Goal: Information Seeking & Learning: Learn about a topic

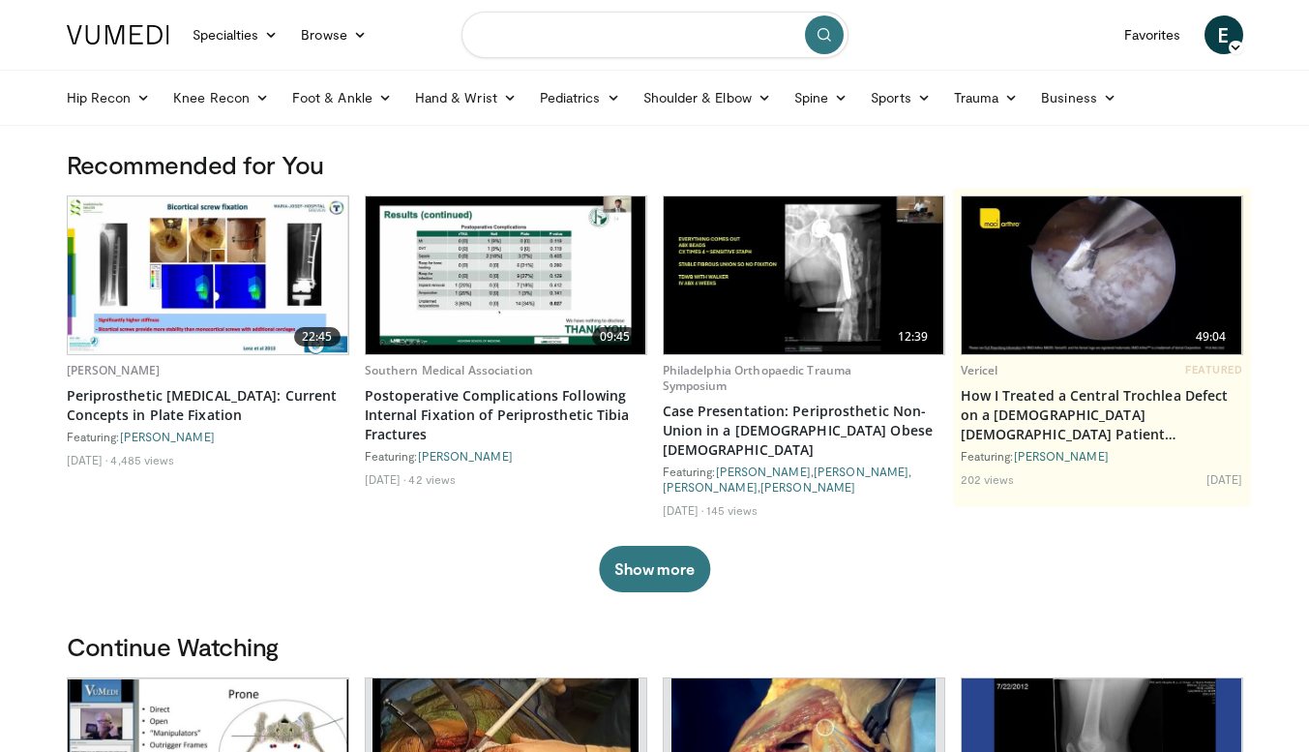
click at [539, 28] on input "Search topics, interventions" at bounding box center [655, 35] width 387 height 46
type input "**********"
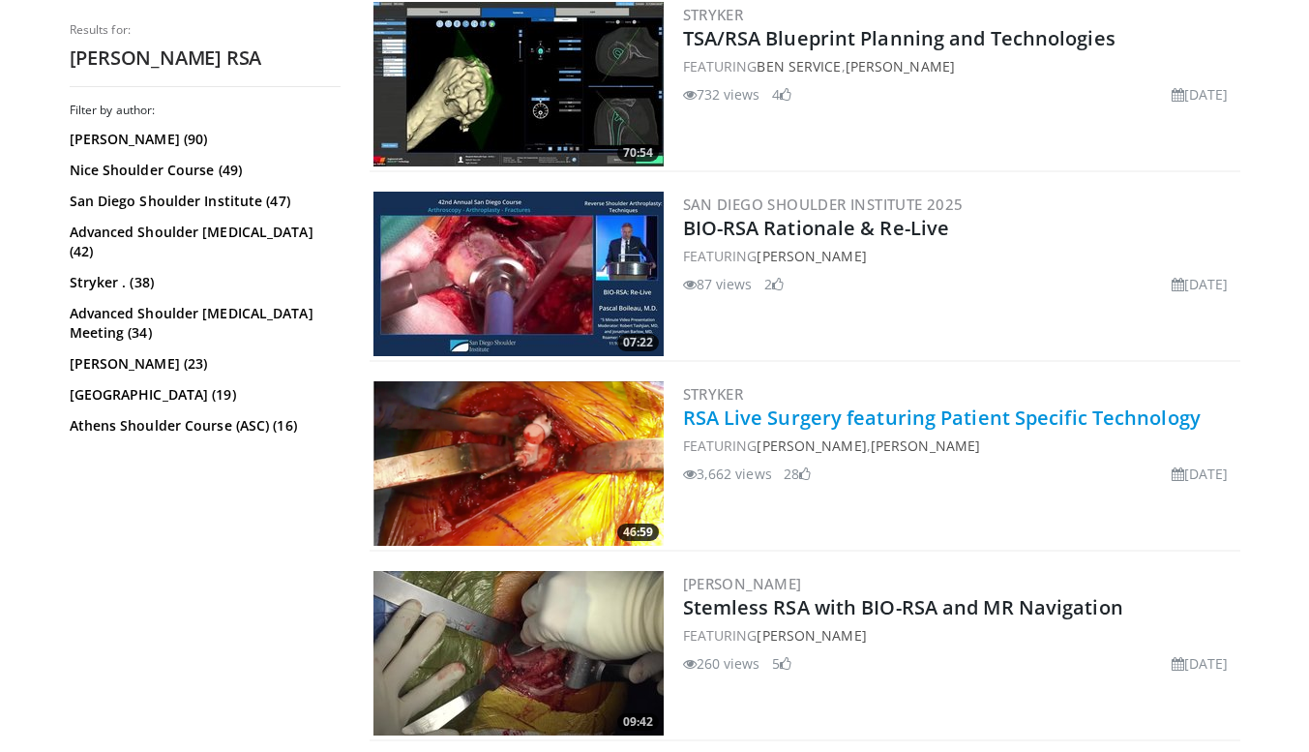
scroll to position [581, 0]
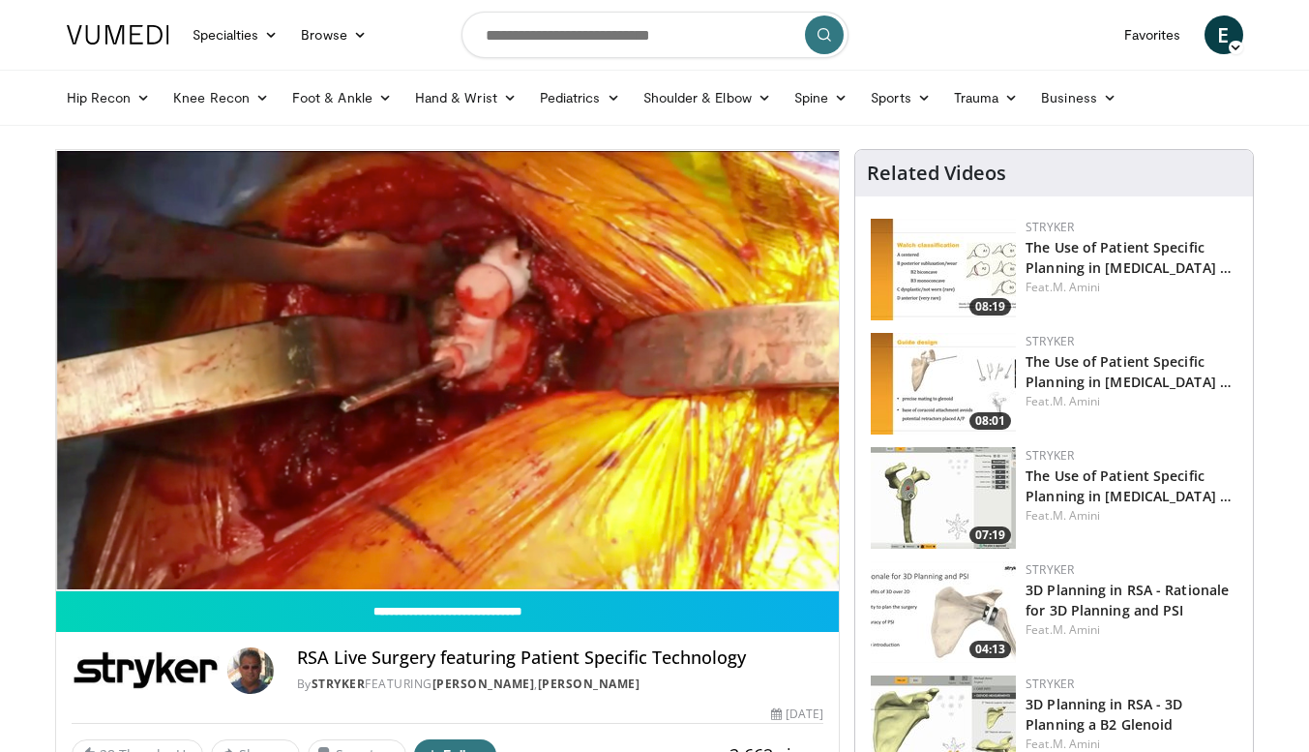
click at [105, 549] on div "10 seconds Tap to unmute" at bounding box center [448, 370] width 784 height 440
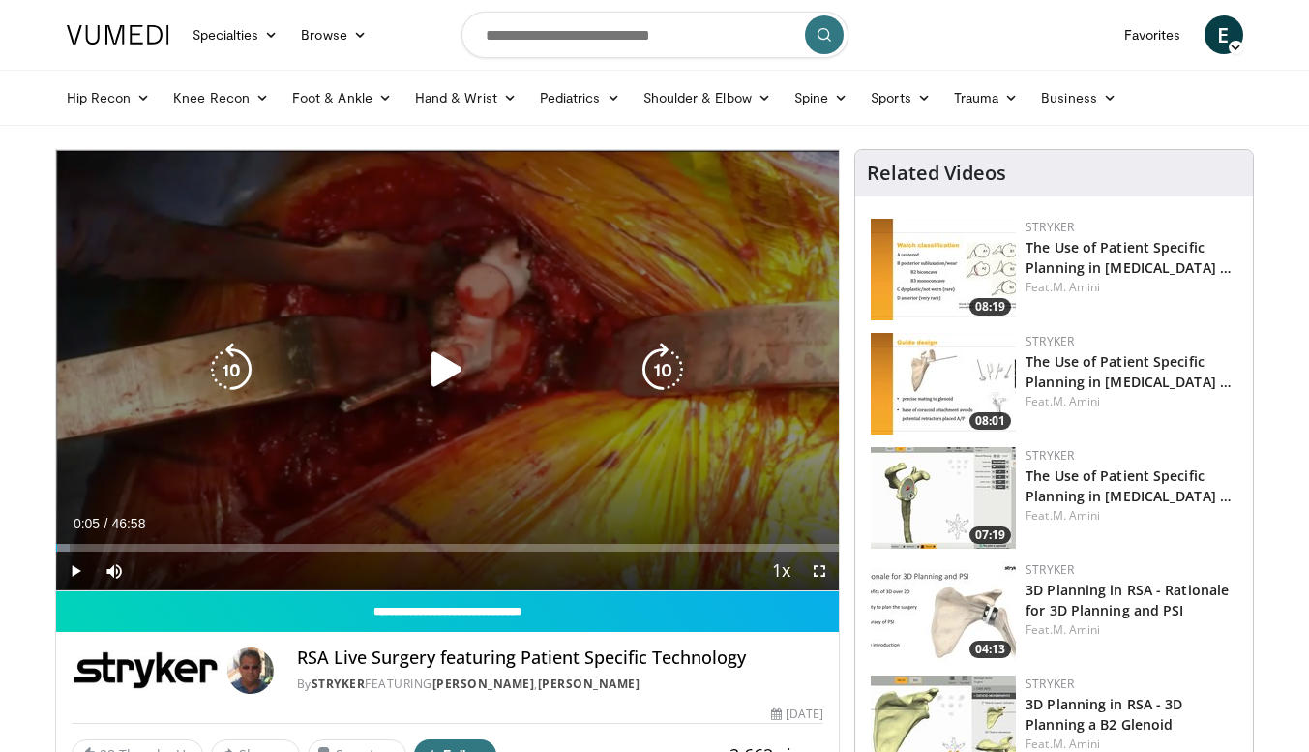
click at [427, 376] on icon "Video Player" at bounding box center [447, 370] width 54 height 54
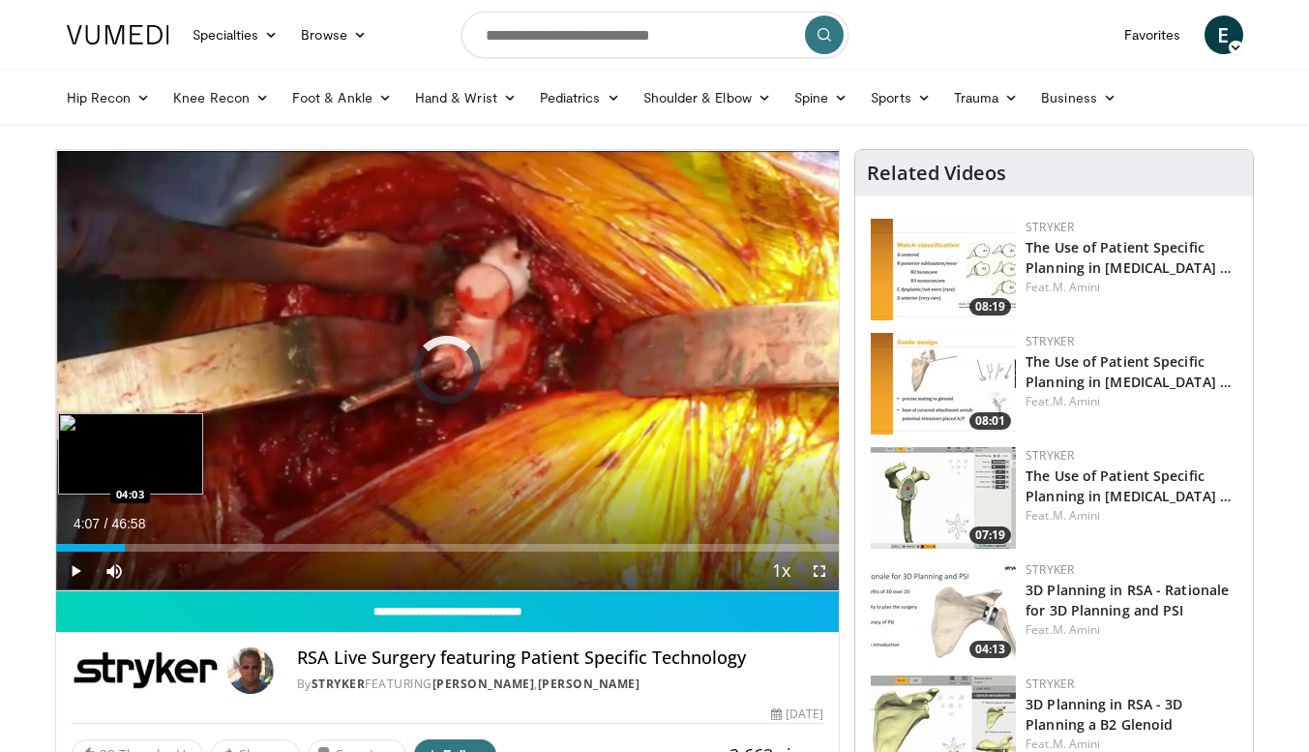
click at [124, 546] on div "Loaded : 2.11% 00:12 04:03" at bounding box center [448, 548] width 784 height 8
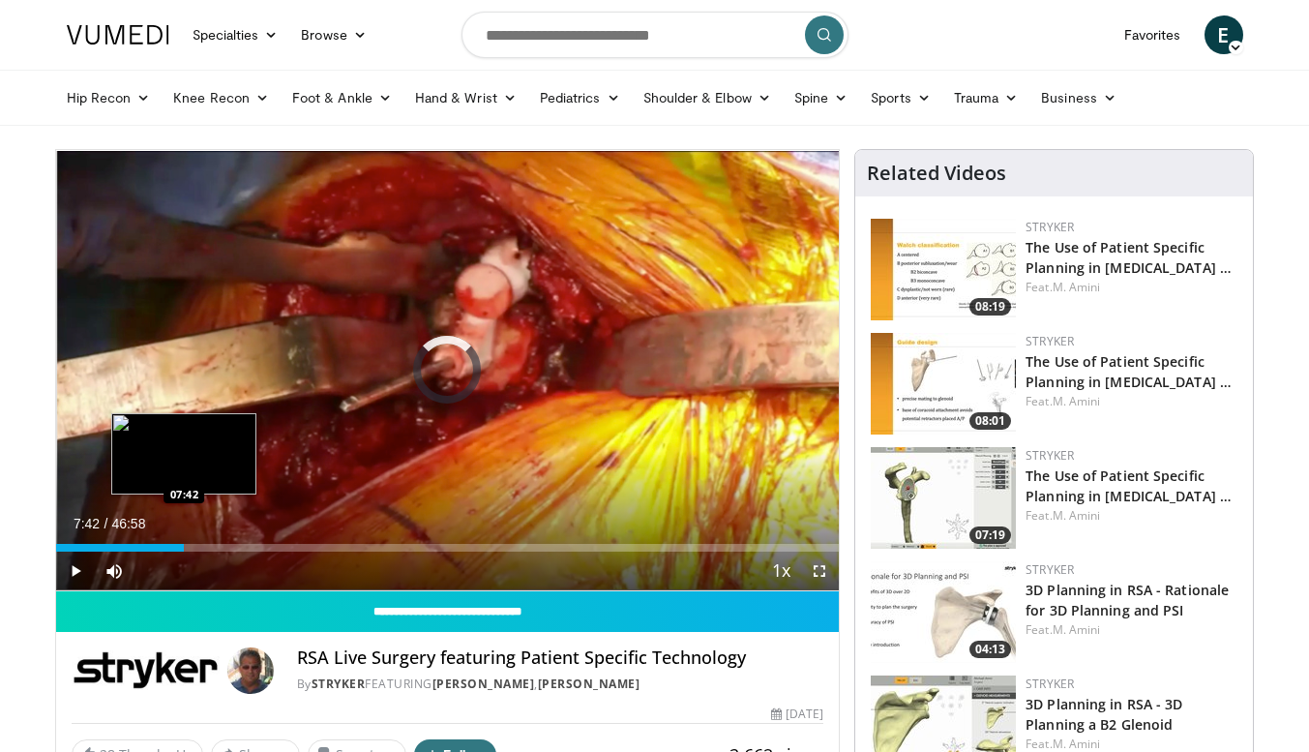
click at [184, 548] on div "Loaded : 11.26% 07:42 07:42" at bounding box center [448, 548] width 784 height 8
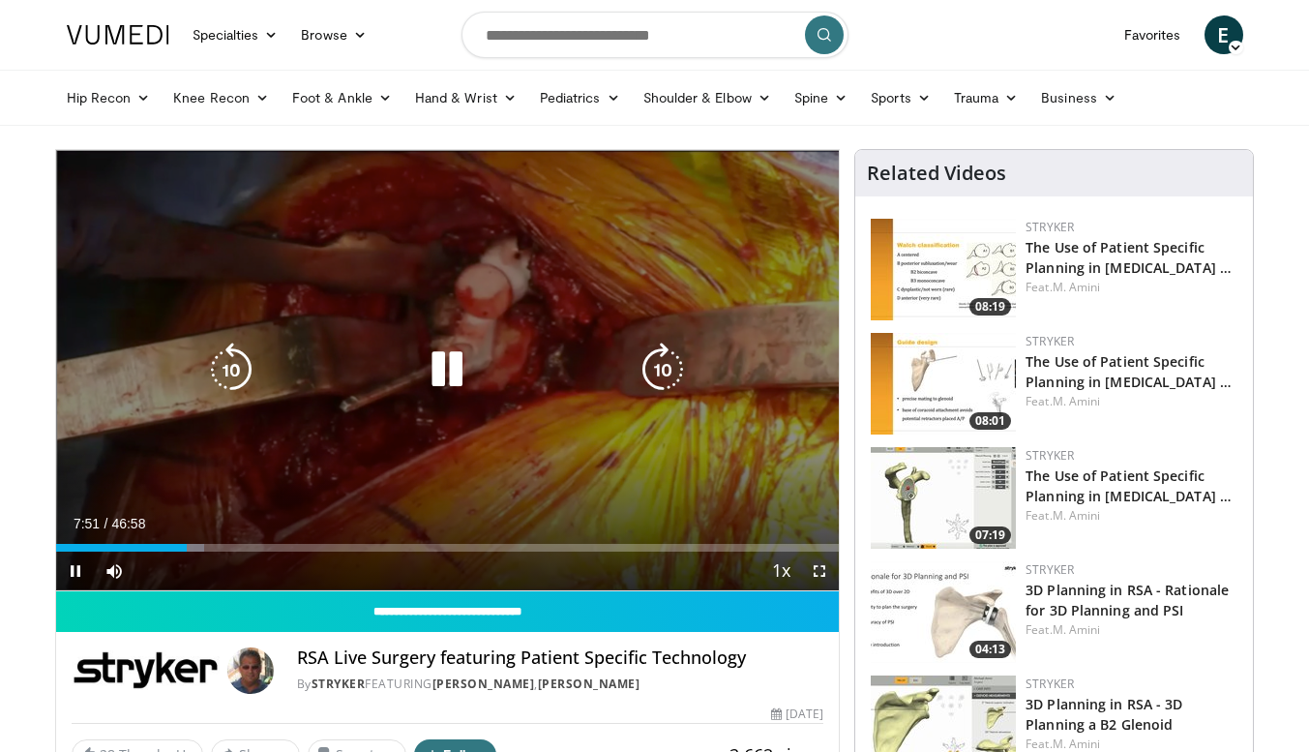
click at [456, 380] on icon "Video Player" at bounding box center [447, 370] width 54 height 54
click at [456, 379] on icon "Video Player" at bounding box center [447, 370] width 54 height 54
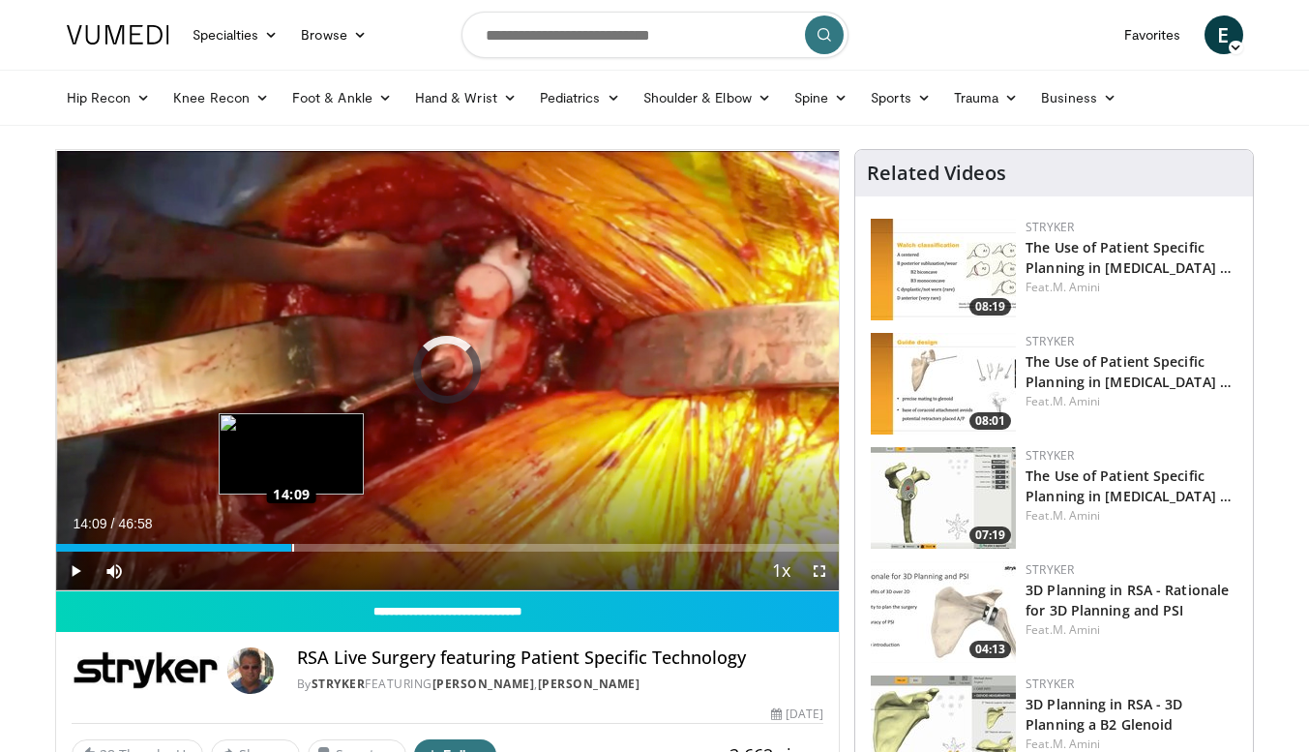
click at [291, 544] on div "Loaded : 19.35% 14:09 14:09" at bounding box center [448, 548] width 784 height 8
click at [279, 549] on div "14:11" at bounding box center [174, 548] width 236 height 8
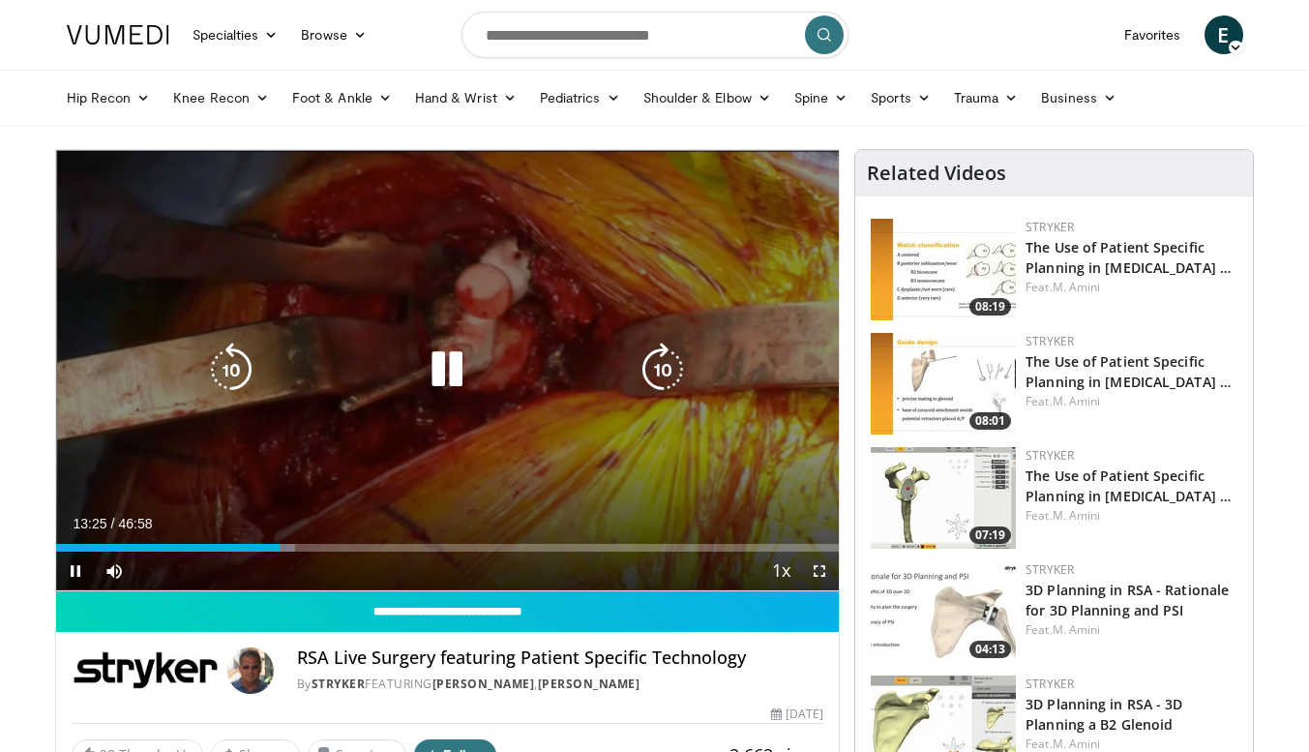
click at [444, 382] on icon "Video Player" at bounding box center [447, 370] width 54 height 54
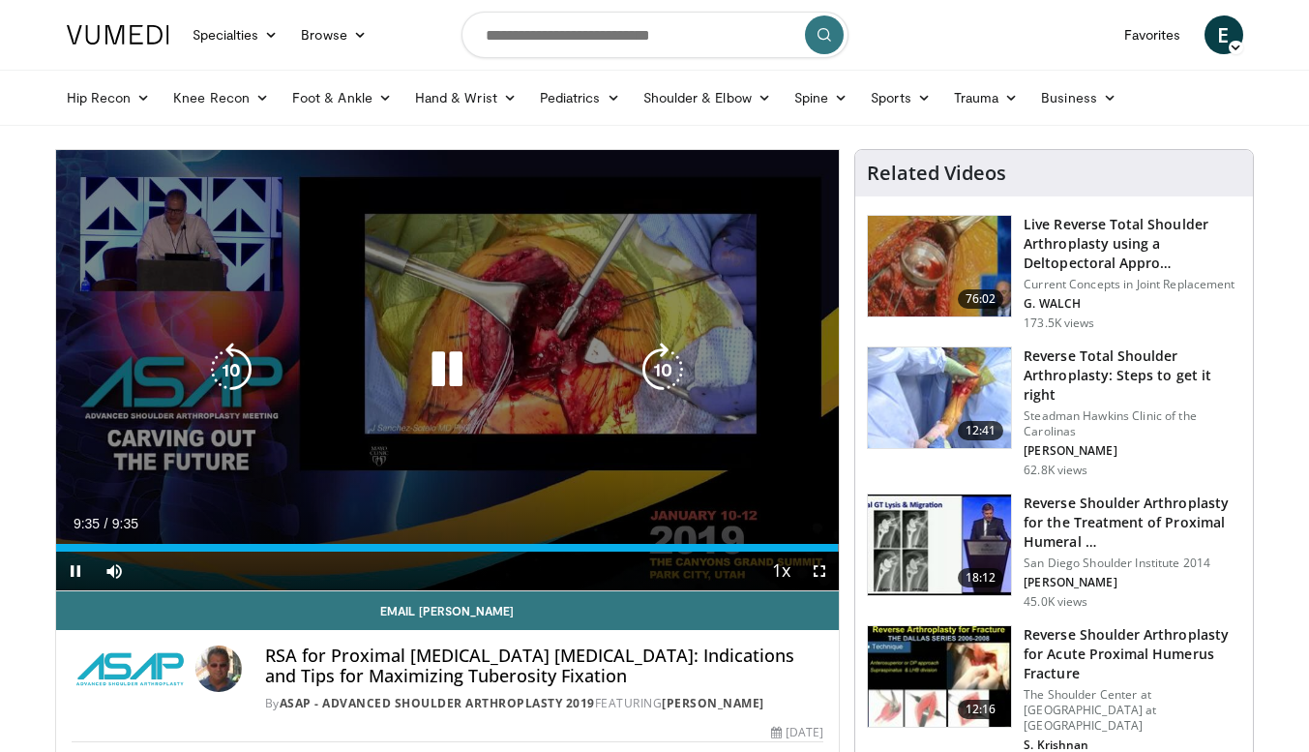
click at [458, 385] on icon "Video Player" at bounding box center [447, 370] width 54 height 54
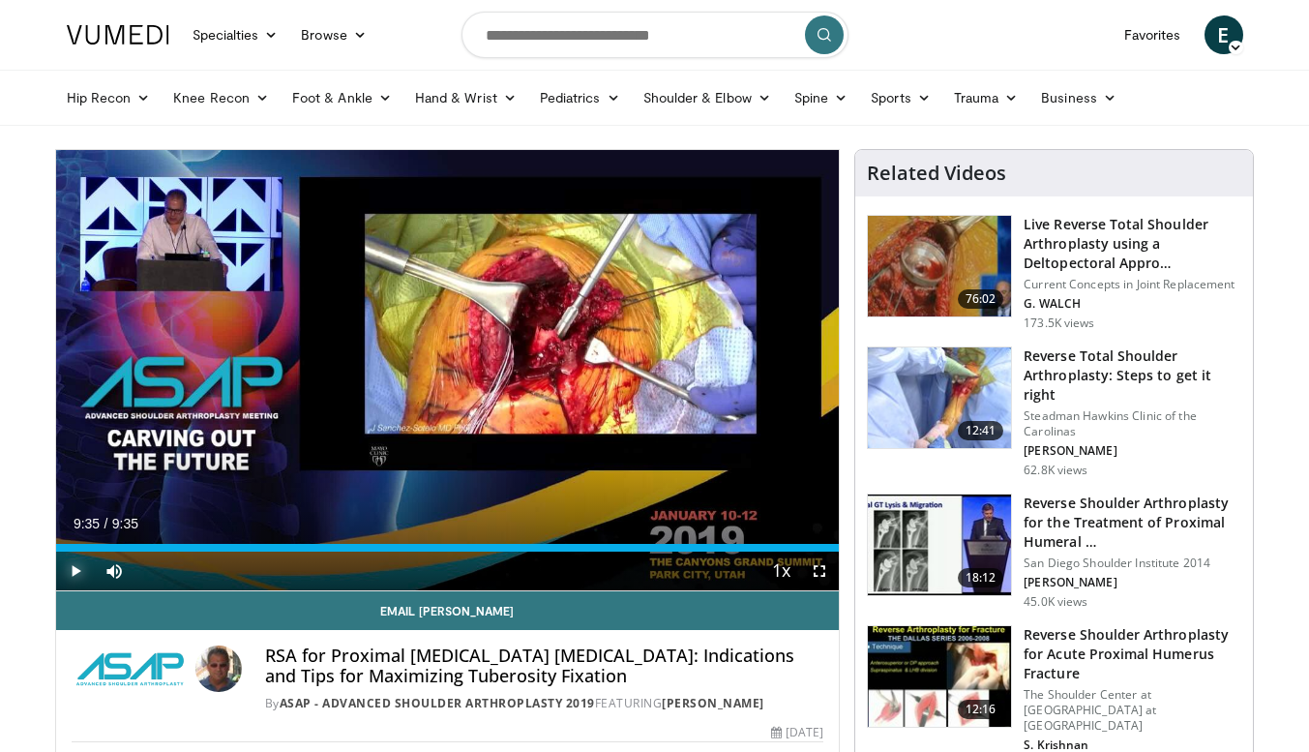
click at [81, 553] on span "Video Player" at bounding box center [75, 571] width 39 height 39
click at [92, 548] on div "9:35" at bounding box center [448, 548] width 784 height 8
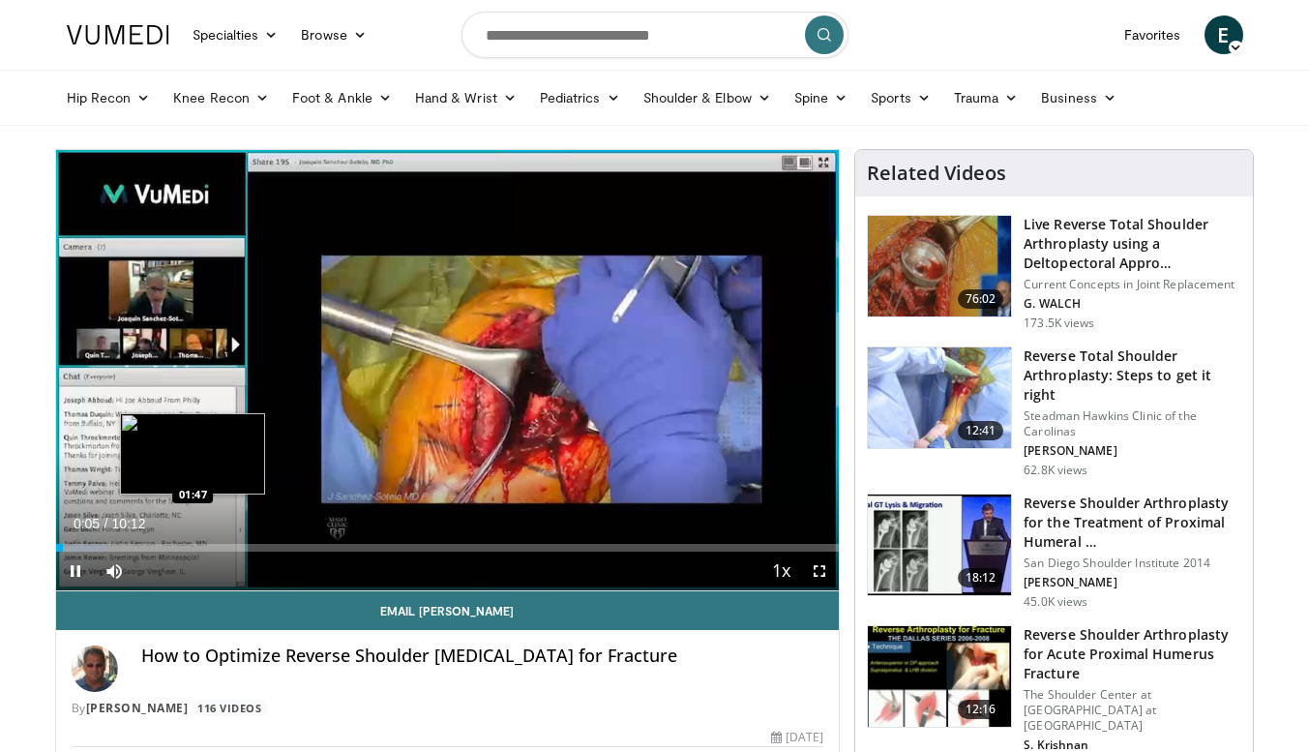
click at [193, 548] on div "Loaded : 6.53% 00:05 01:47" at bounding box center [448, 548] width 784 height 8
drag, startPoint x: 226, startPoint y: 548, endPoint x: 269, endPoint y: 548, distance: 42.6
click at [226, 548] on div "Loaded : 22.86% 02:13 02:13" at bounding box center [448, 548] width 784 height 8
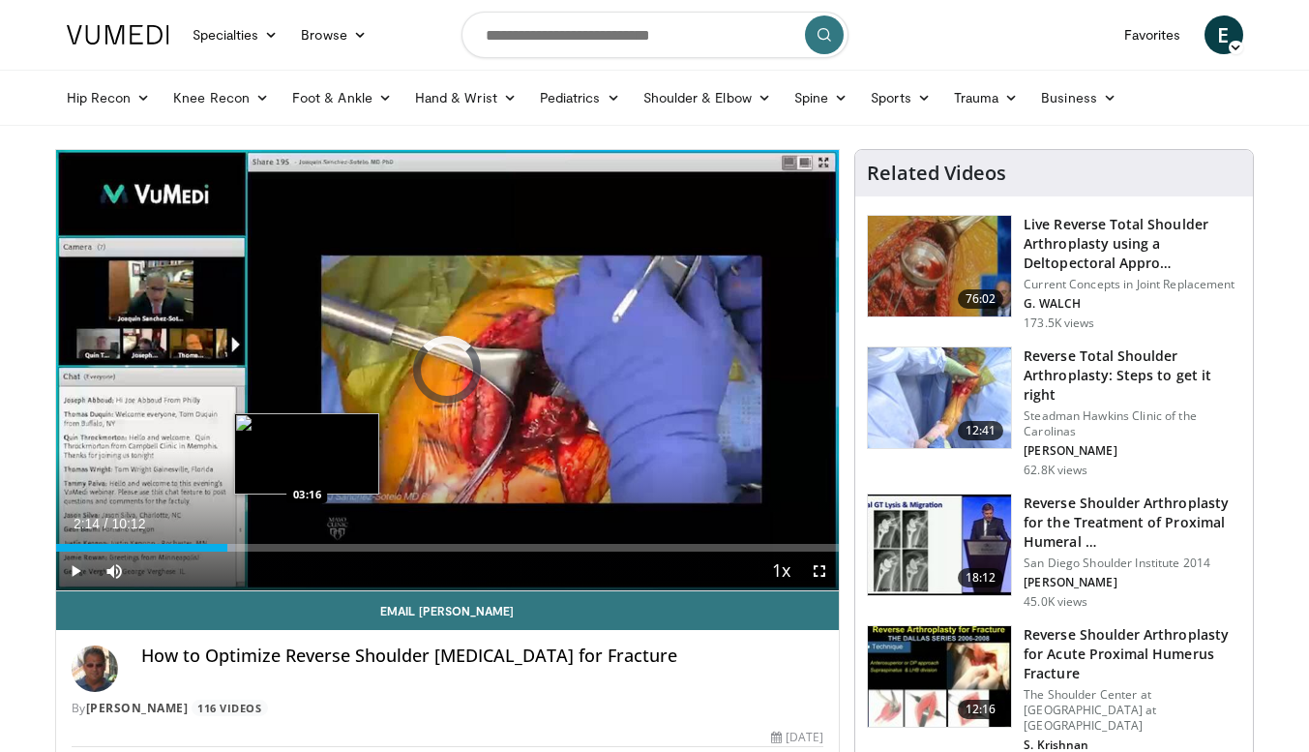
click at [307, 549] on div "Loaded : 22.86% 02:14 03:16" at bounding box center [448, 548] width 784 height 8
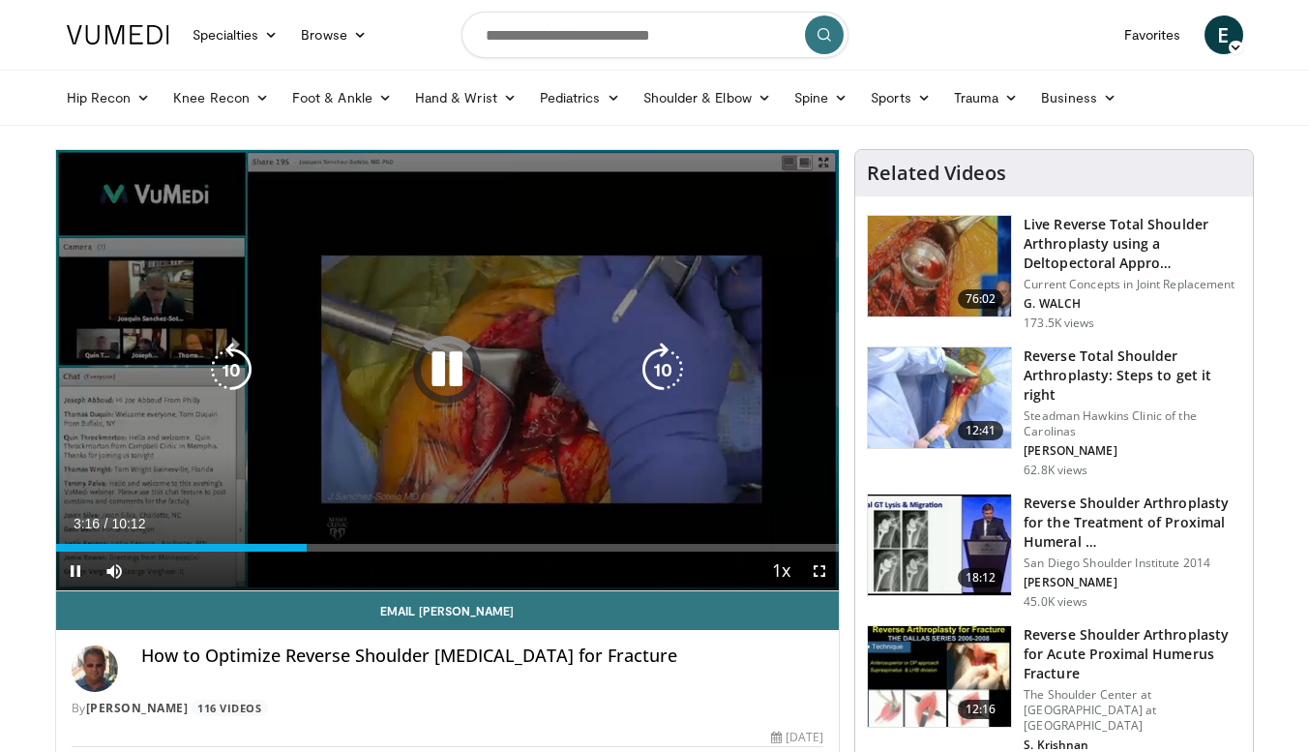
click at [456, 382] on icon "Video Player" at bounding box center [447, 370] width 54 height 54
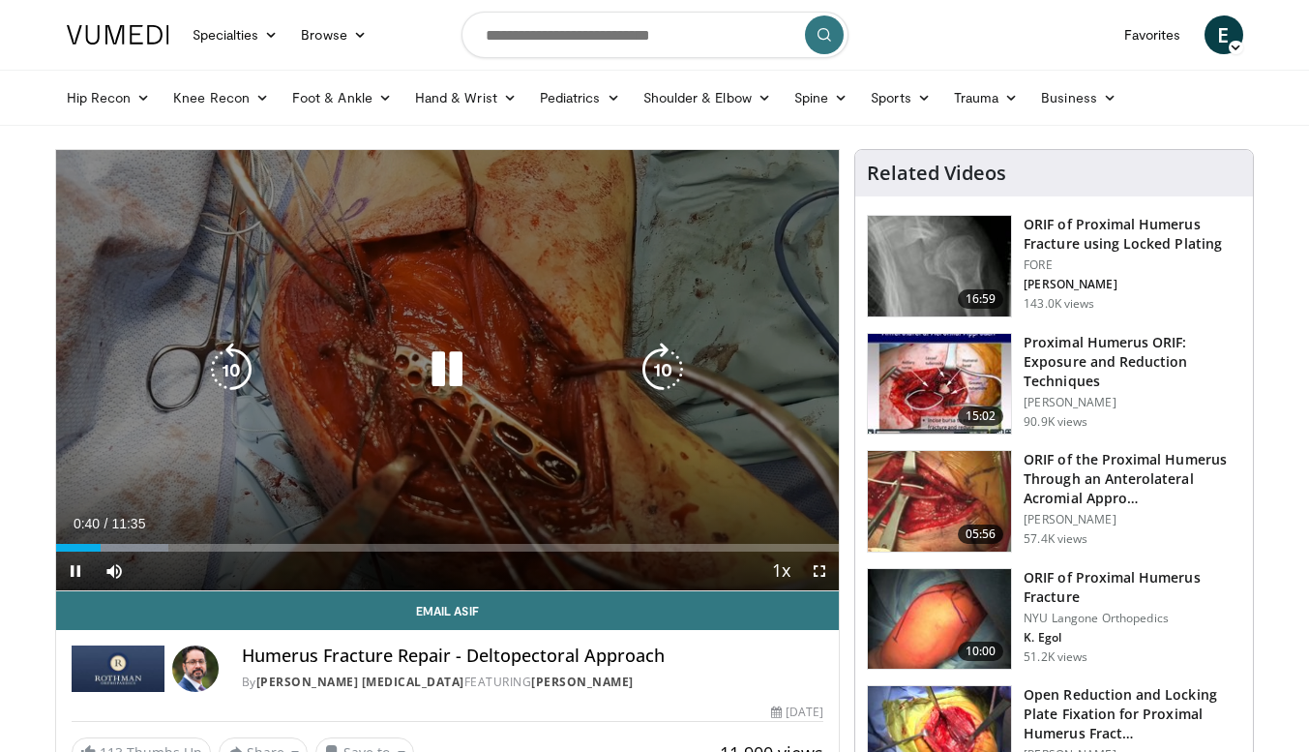
click at [435, 386] on icon "Video Player" at bounding box center [447, 370] width 54 height 54
click at [445, 371] on icon "Video Player" at bounding box center [447, 370] width 54 height 54
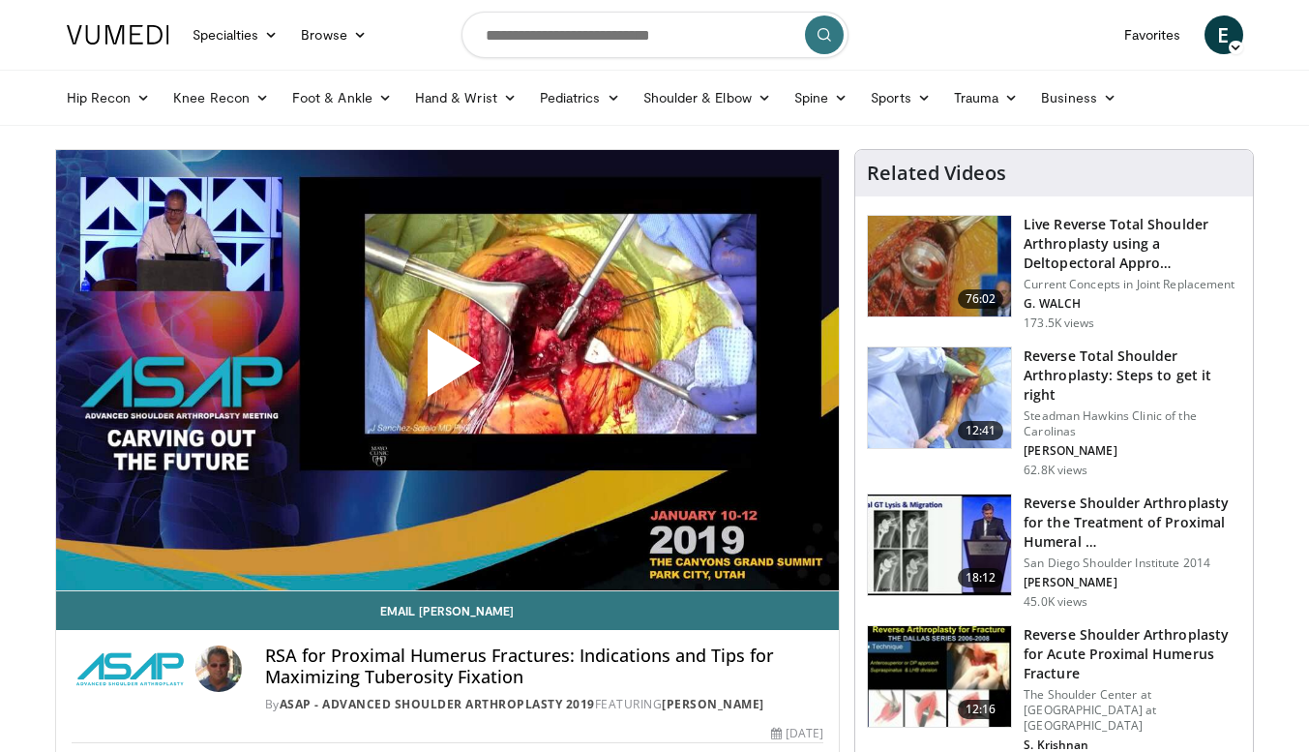
click at [447, 371] on span "Video Player" at bounding box center [447, 371] width 0 height 0
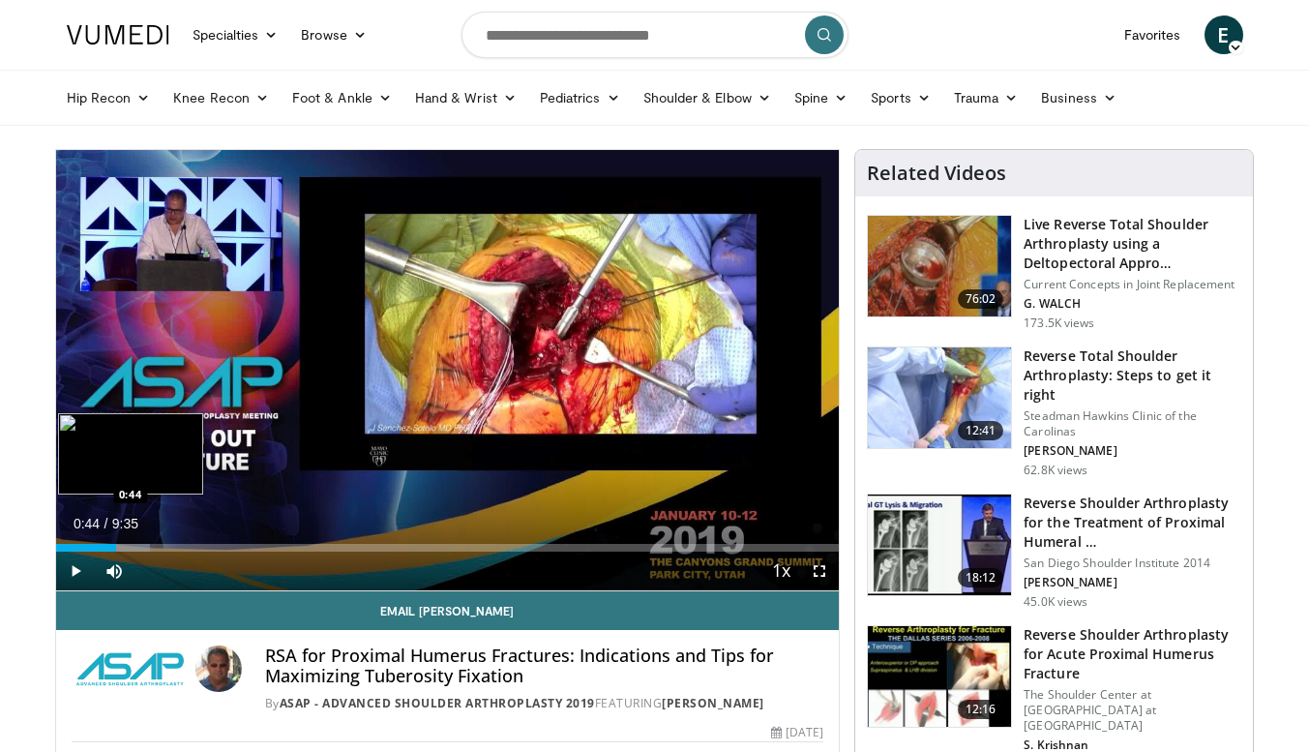
click at [116, 549] on div "Loaded : 12.05% 0:44 0:44" at bounding box center [448, 548] width 784 height 8
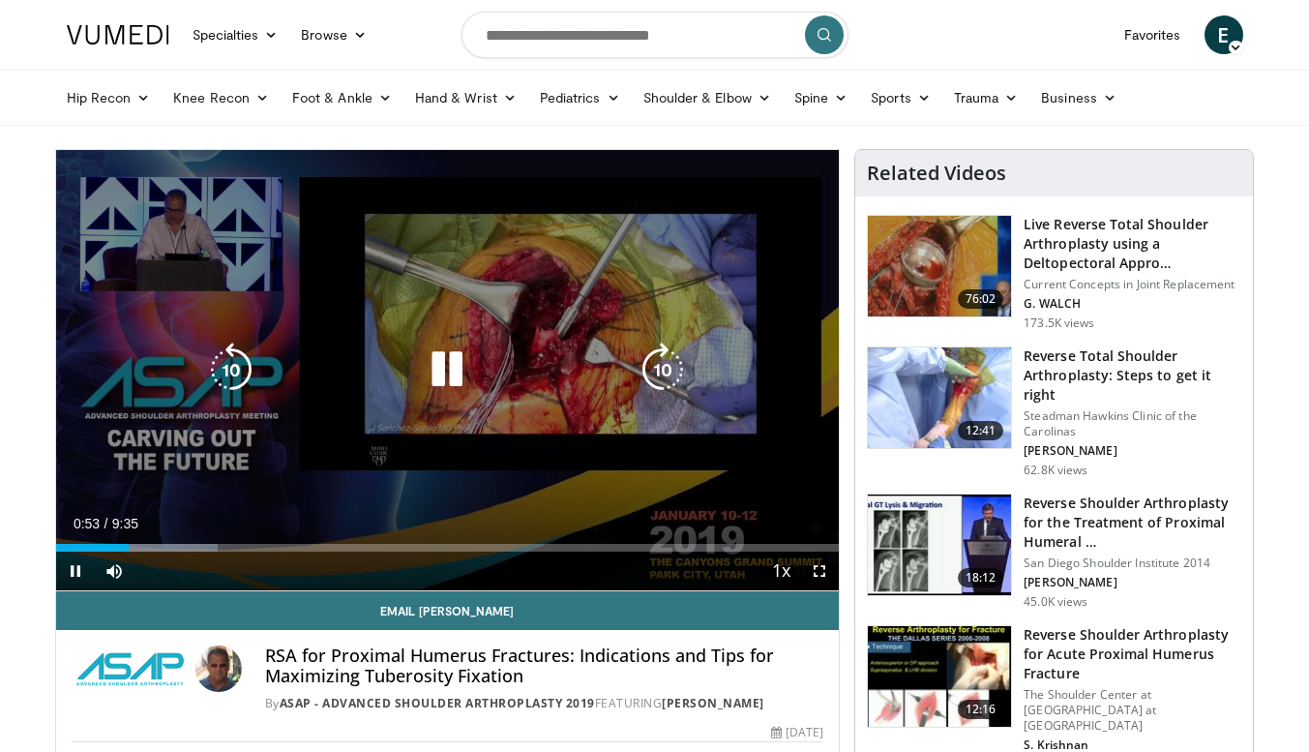
click at [449, 373] on icon "Video Player" at bounding box center [447, 370] width 54 height 54
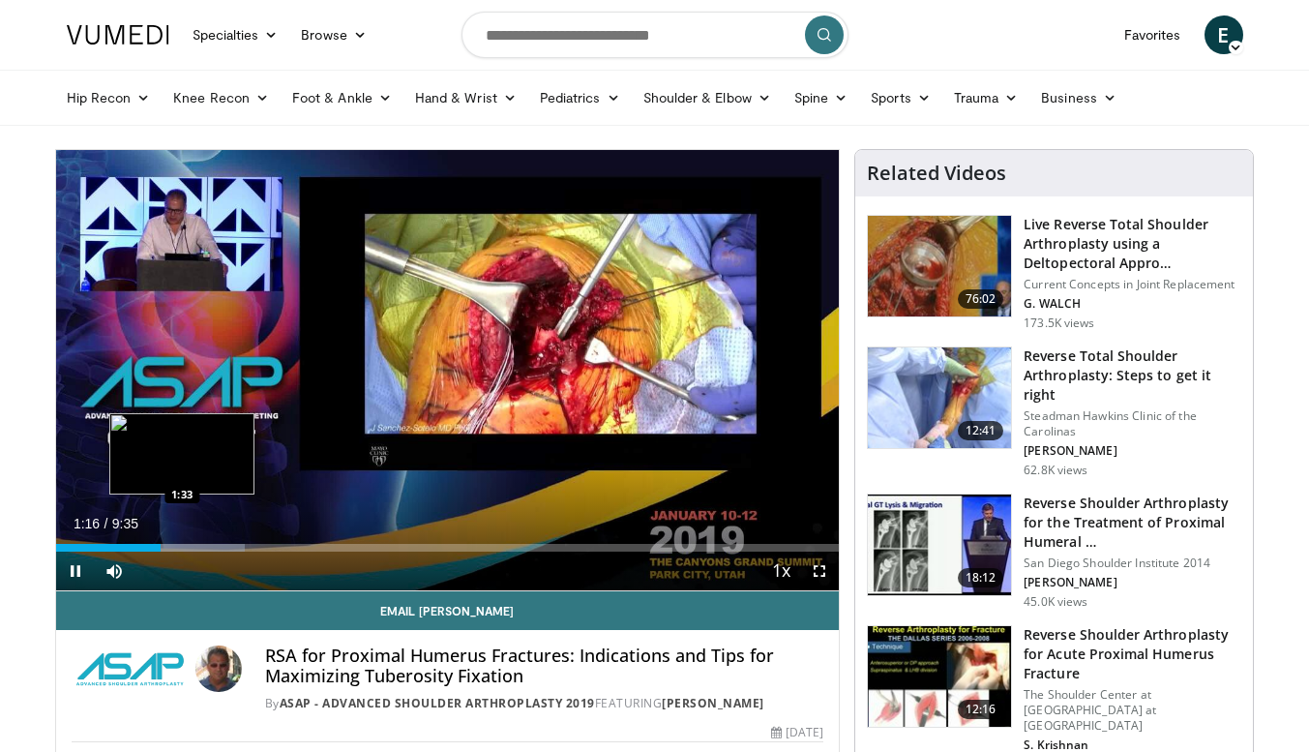
click at [181, 550] on div "Loaded : 24.11% 1:16 1:33" at bounding box center [448, 548] width 784 height 8
click at [192, 553] on div "Current Time 1:32 / Duration 9:35 Pause Skip Backward Skip Forward Mute 0% Load…" at bounding box center [448, 571] width 784 height 39
click at [202, 550] on div "Progress Bar" at bounding box center [207, 548] width 129 height 8
click at [192, 548] on div "1:48" at bounding box center [129, 548] width 147 height 8
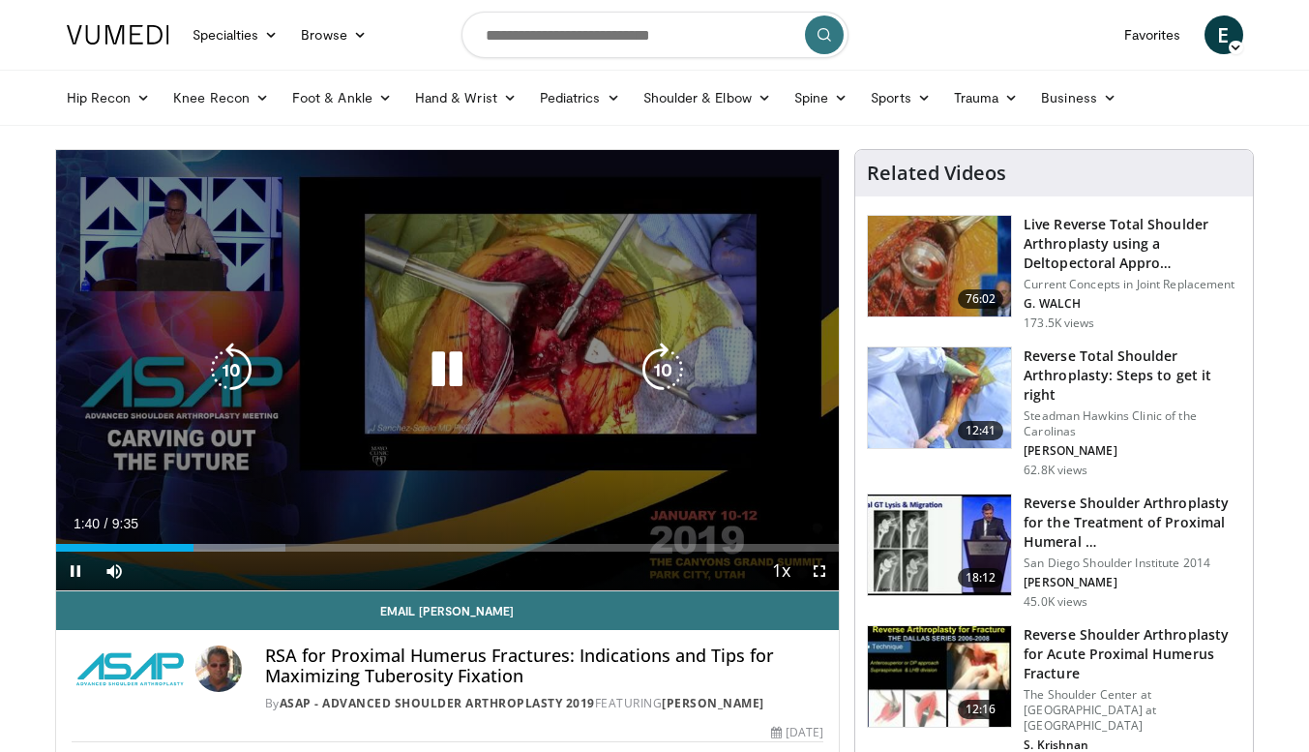
click at [450, 370] on icon "Video Player" at bounding box center [447, 370] width 54 height 54
click at [449, 363] on icon "Video Player" at bounding box center [447, 370] width 54 height 54
click at [450, 369] on icon "Video Player" at bounding box center [447, 370] width 54 height 54
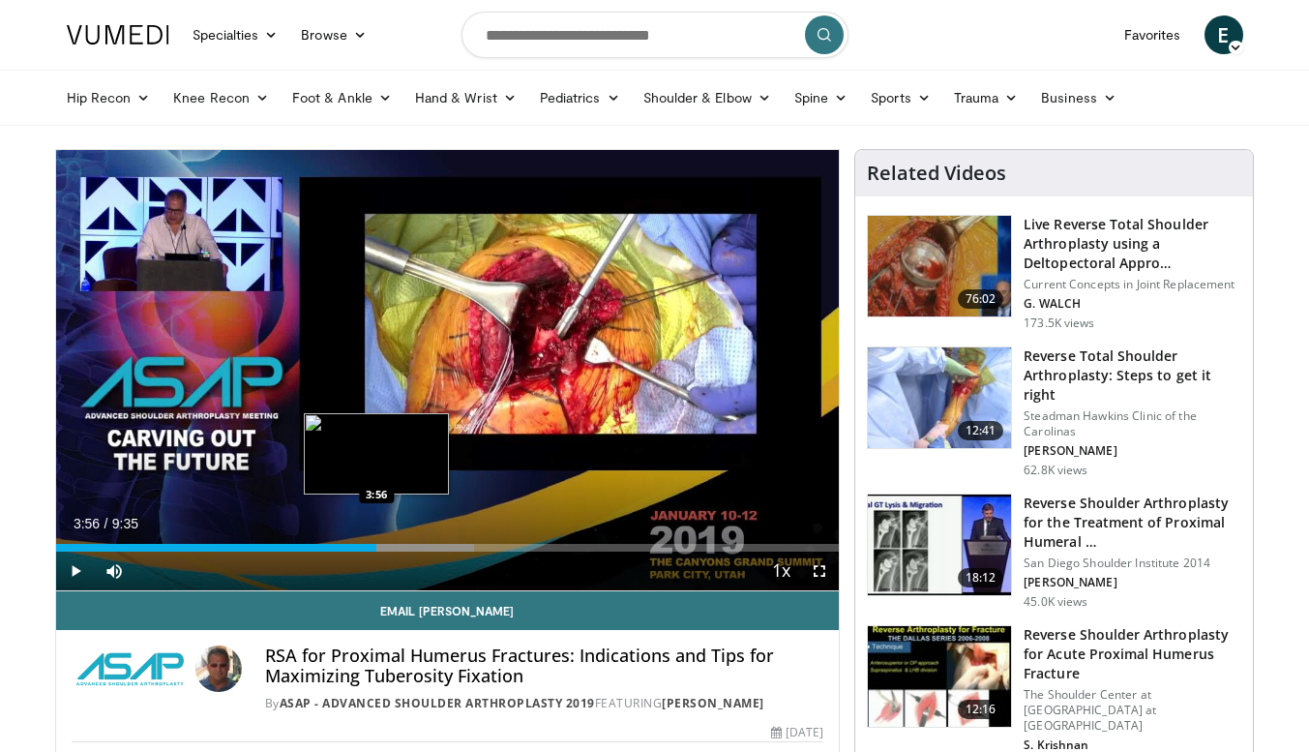
click at [376, 546] on div "4:06" at bounding box center [216, 548] width 321 height 8
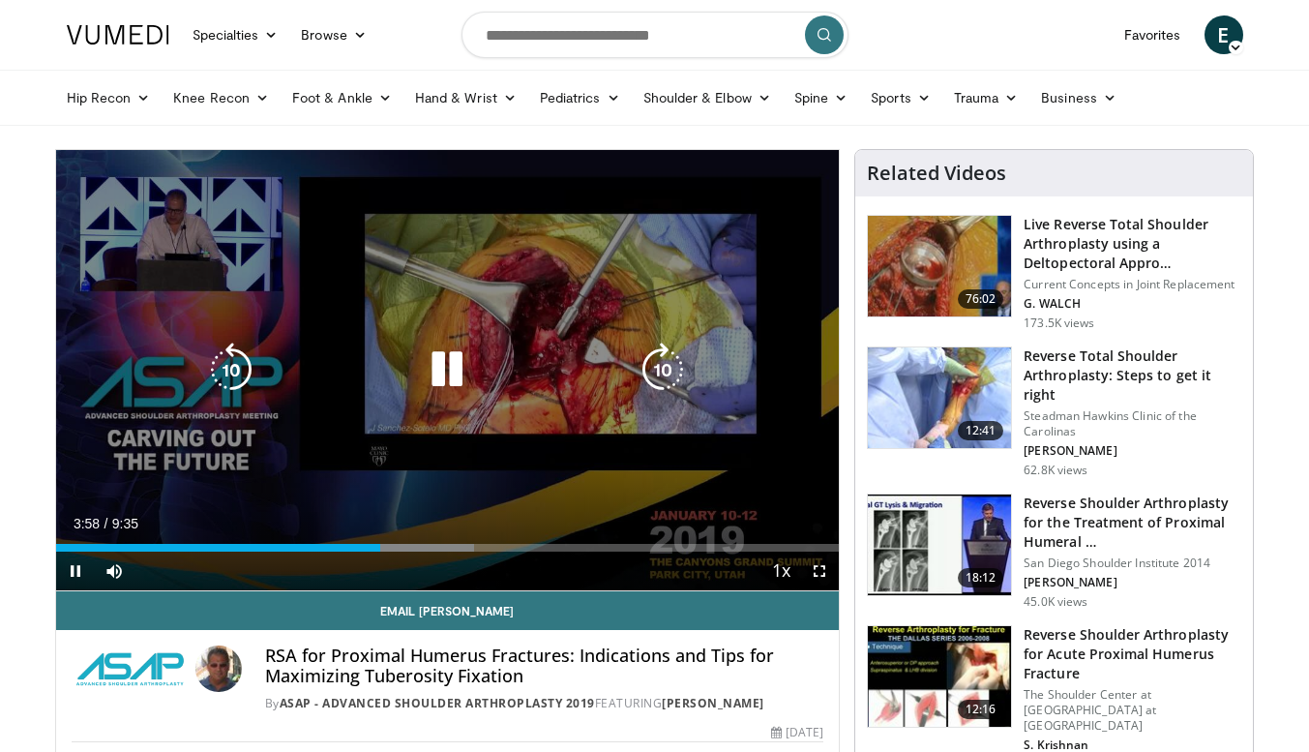
click at [456, 379] on icon "Video Player" at bounding box center [447, 370] width 54 height 54
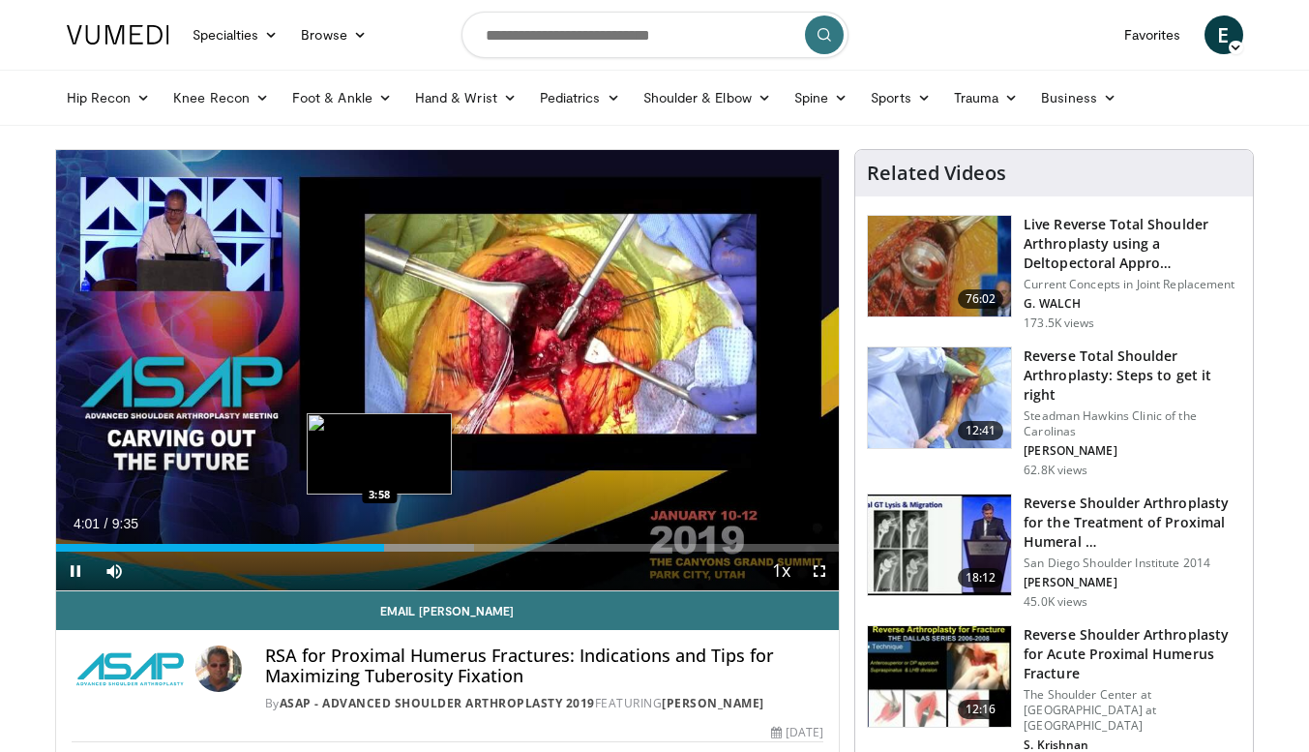
click at [379, 549] on div "Loaded : 53.40% 4:01 3:58" at bounding box center [448, 548] width 784 height 8
click at [370, 546] on div "3:59" at bounding box center [219, 548] width 326 height 8
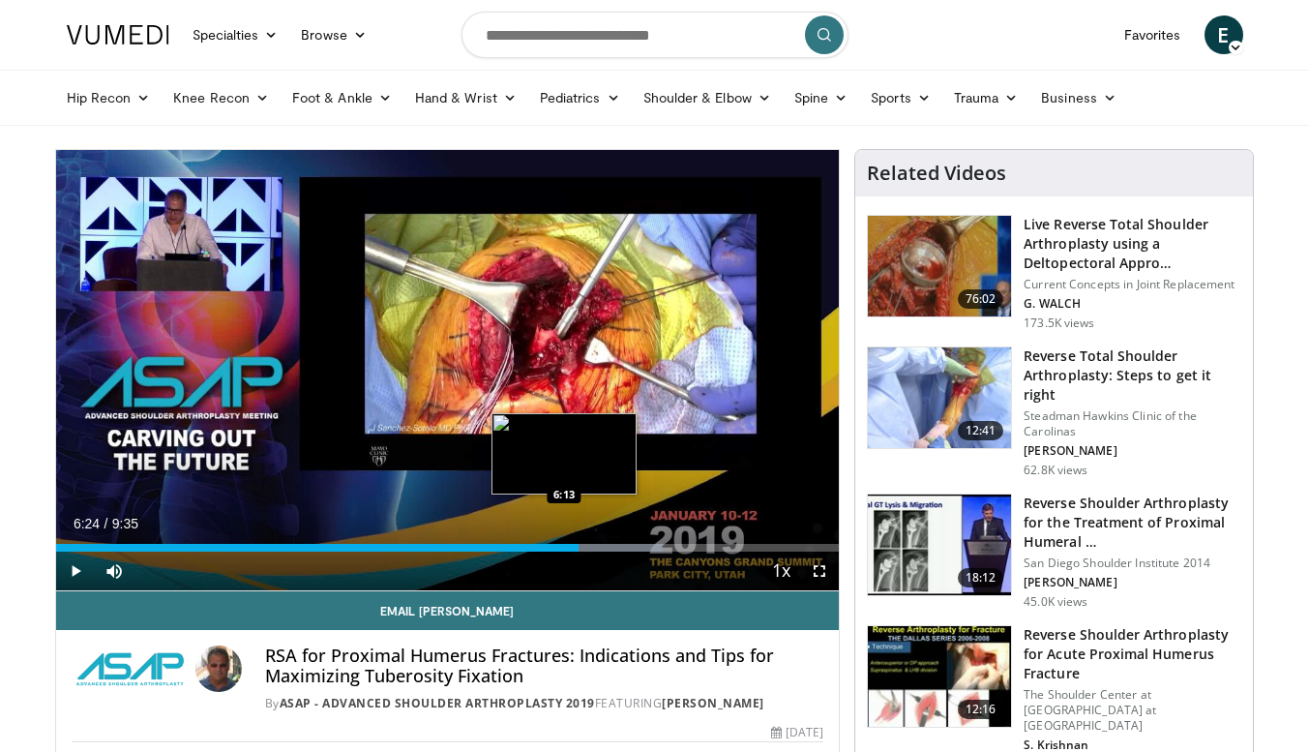
click at [565, 550] on div "6:24" at bounding box center [317, 548] width 523 height 8
click at [547, 551] on div "Loaded : 77.51% 6:14 6:01" at bounding box center [448, 548] width 784 height 8
click at [555, 550] on div "Progress Bar" at bounding box center [599, 548] width 130 height 8
click at [546, 552] on div "Current Time 6:06 / Duration 9:35 Play Skip Backward Skip Forward Mute 0% Loade…" at bounding box center [448, 571] width 784 height 39
click at [548, 550] on div "6:06" at bounding box center [305, 548] width 498 height 8
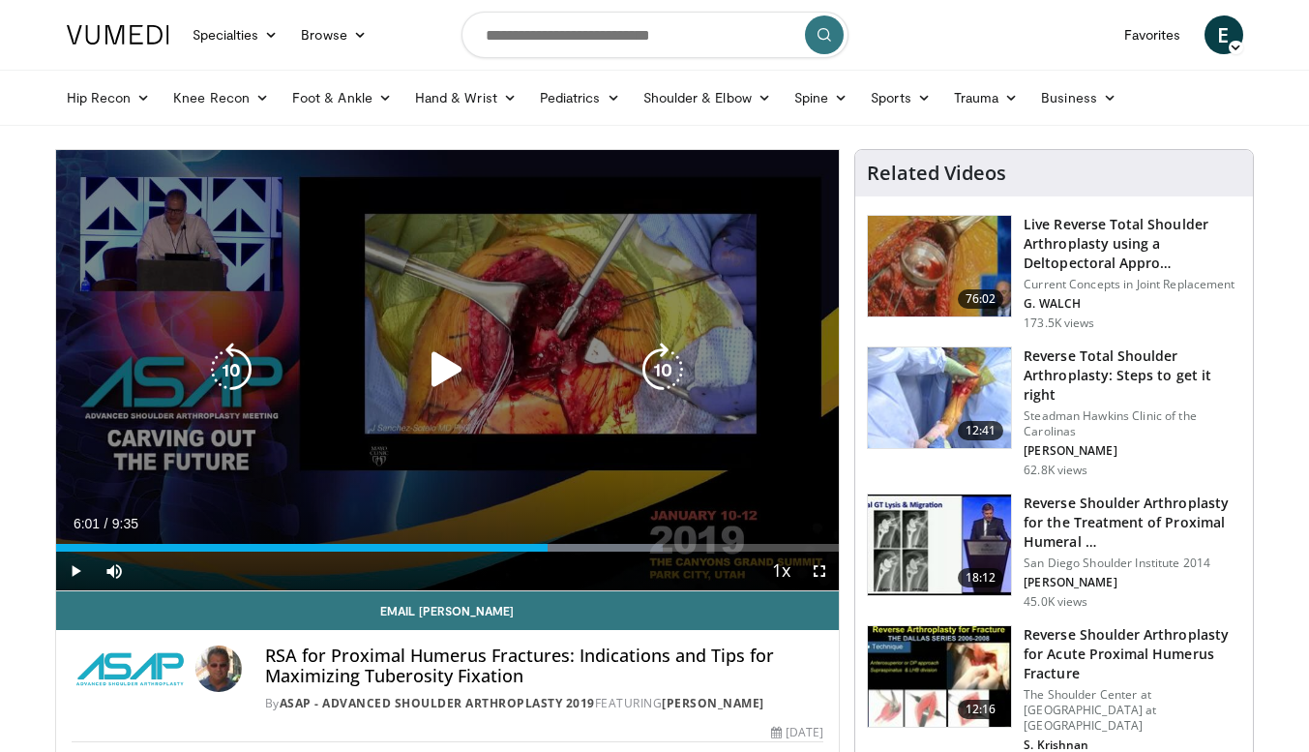
click at [444, 369] on icon "Video Player" at bounding box center [447, 370] width 54 height 54
click at [452, 371] on icon "Video Player" at bounding box center [447, 370] width 54 height 54
click at [463, 369] on icon "Video Player" at bounding box center [447, 370] width 54 height 54
click at [447, 369] on icon "Video Player" at bounding box center [447, 370] width 54 height 54
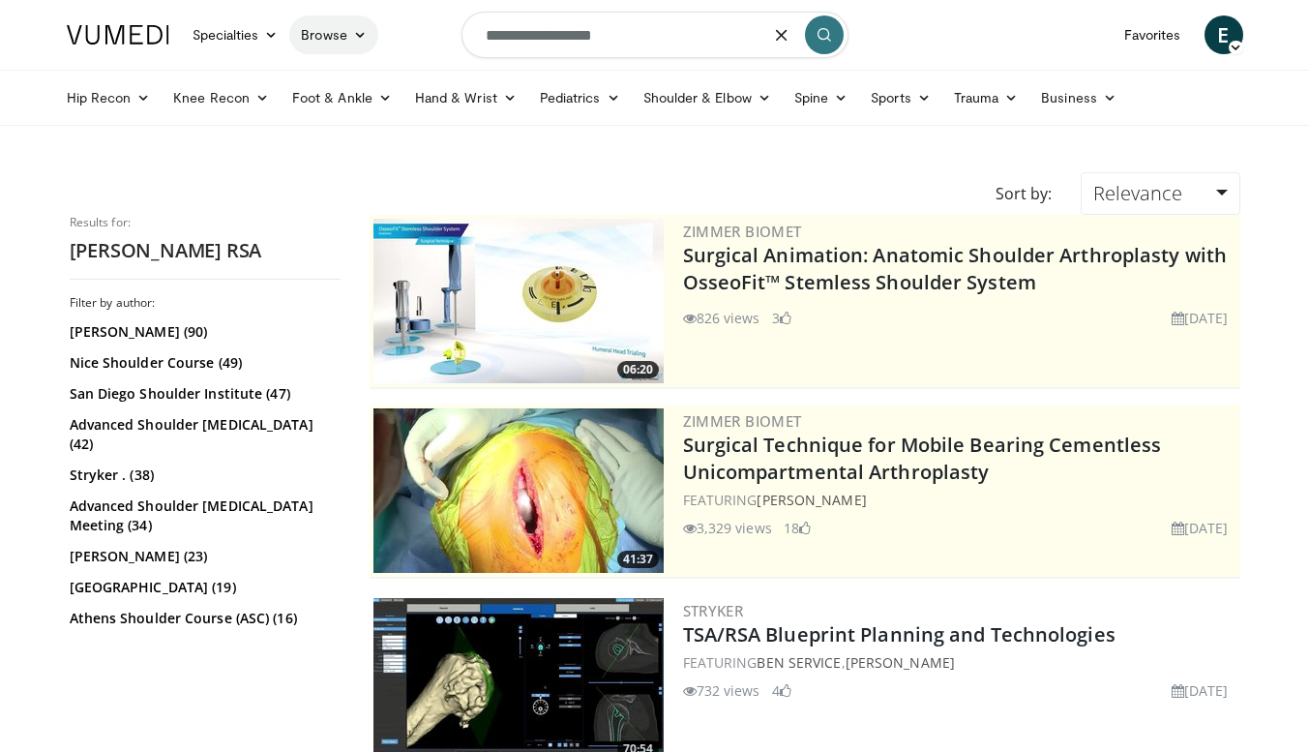
drag, startPoint x: 646, startPoint y: 44, endPoint x: 345, endPoint y: 39, distance: 300.1
click at [360, 33] on nav "Specialties Adult & Family Medicine Allergy, Asthma, Immunology Anesthesiology …" at bounding box center [655, 35] width 1200 height 70
type input "**********"
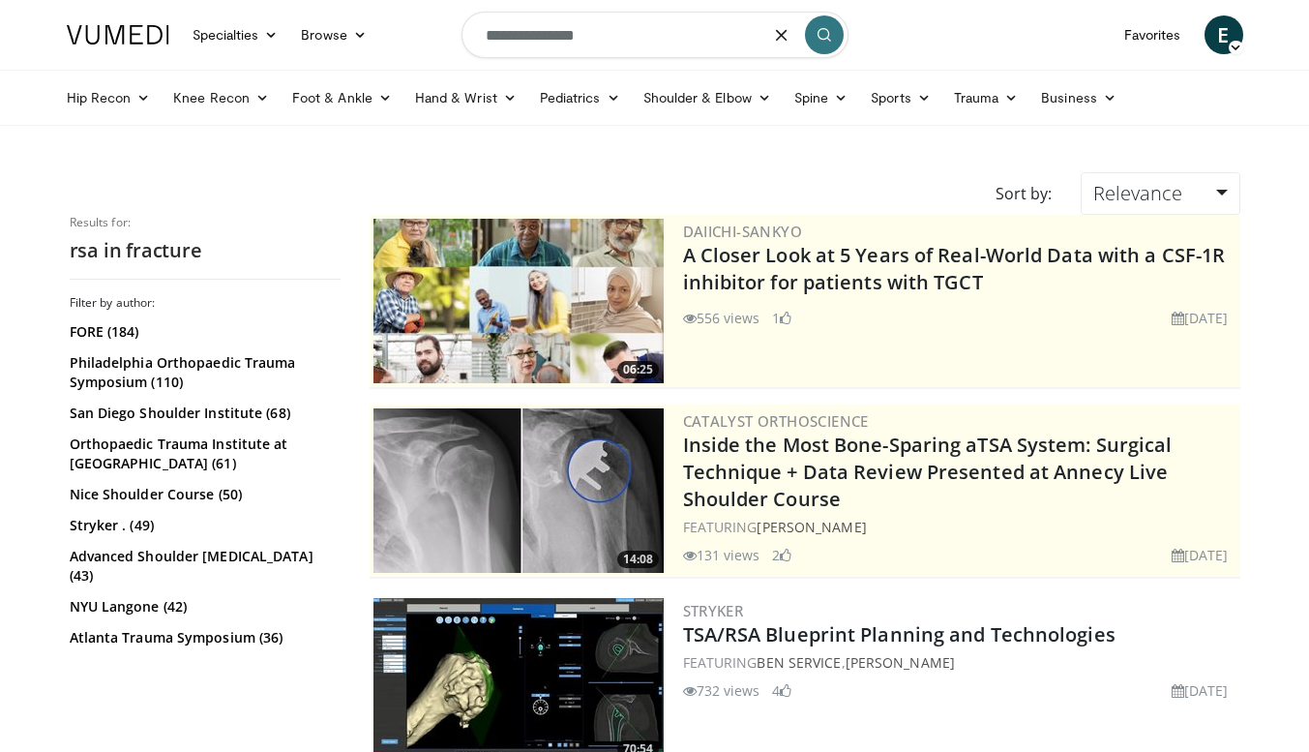
drag, startPoint x: 655, startPoint y: 52, endPoint x: 417, endPoint y: 25, distance: 239.6
click at [417, 25] on nav "Specialties Adult & Family Medicine Allergy, Asthma, Immunology Anesthesiology …" at bounding box center [655, 35] width 1200 height 70
type input "*"
click at [722, 40] on input "**********" at bounding box center [655, 35] width 387 height 46
type input "**********"
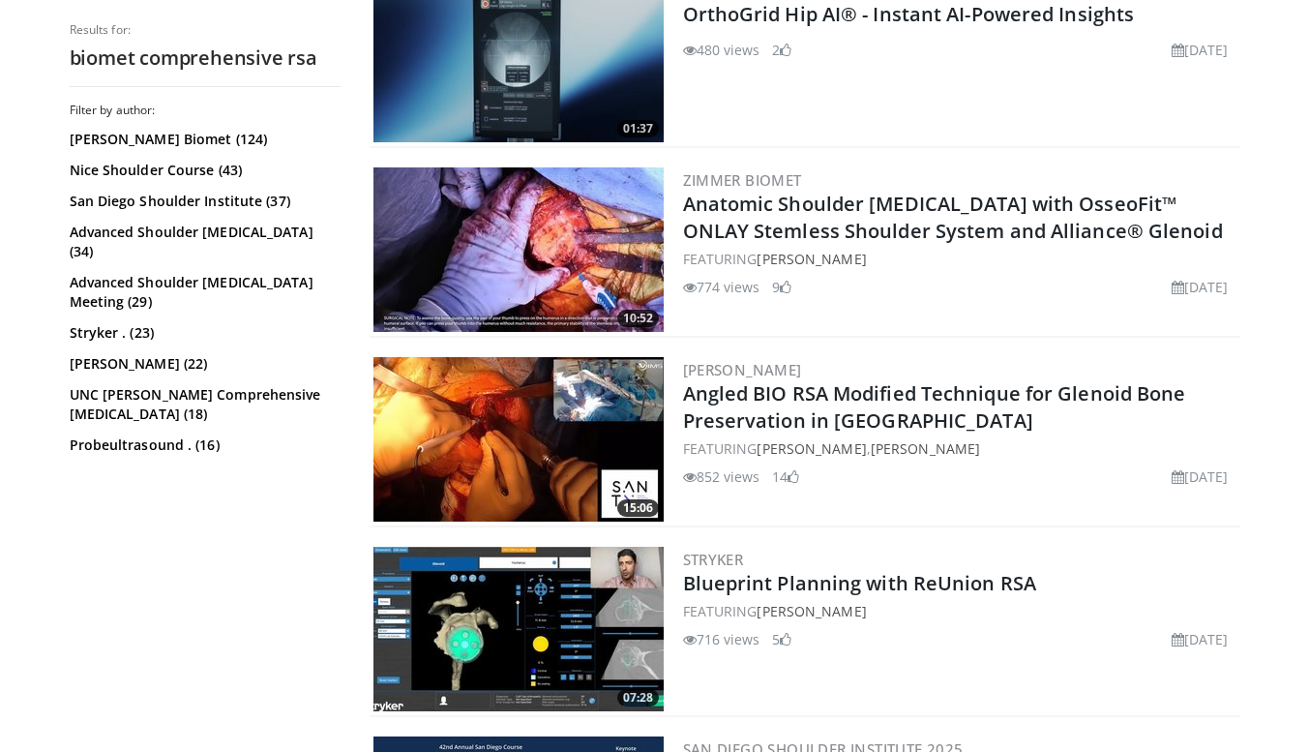
scroll to position [2029, 0]
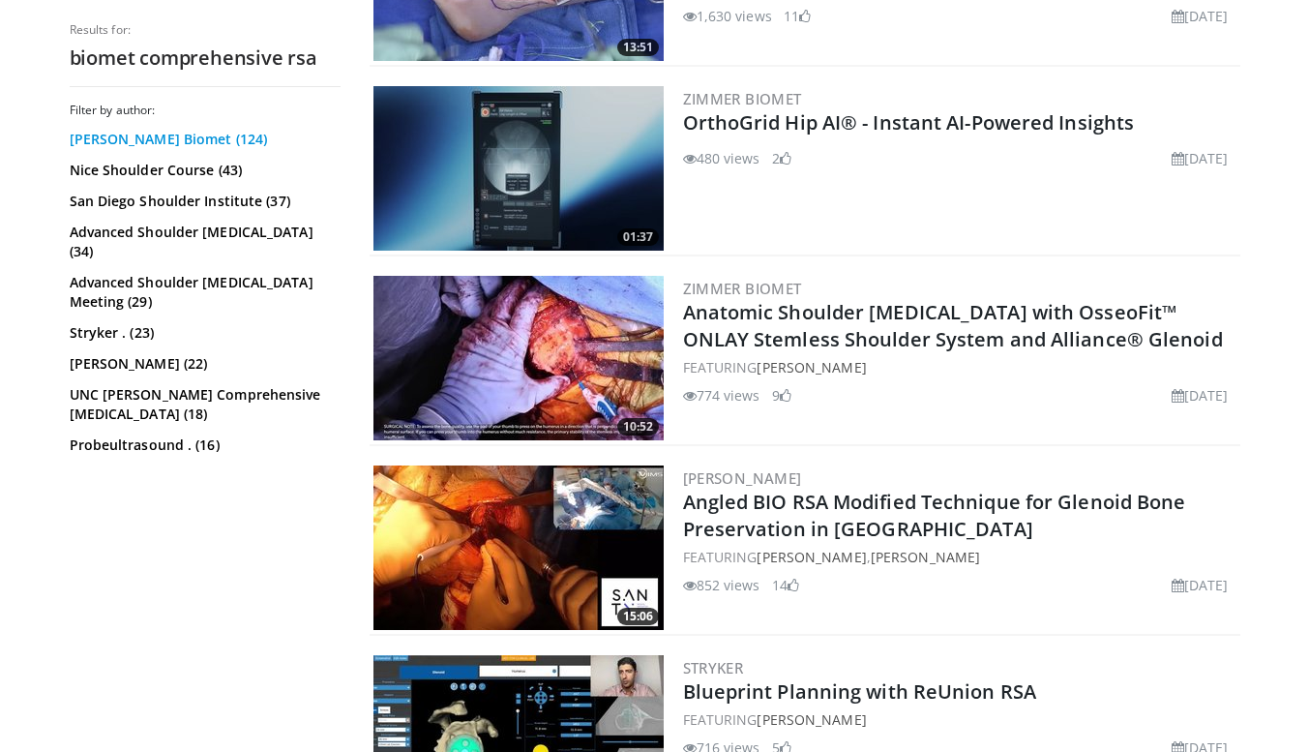
click at [160, 143] on link "Zimmer Biomet (124)" at bounding box center [203, 139] width 266 height 19
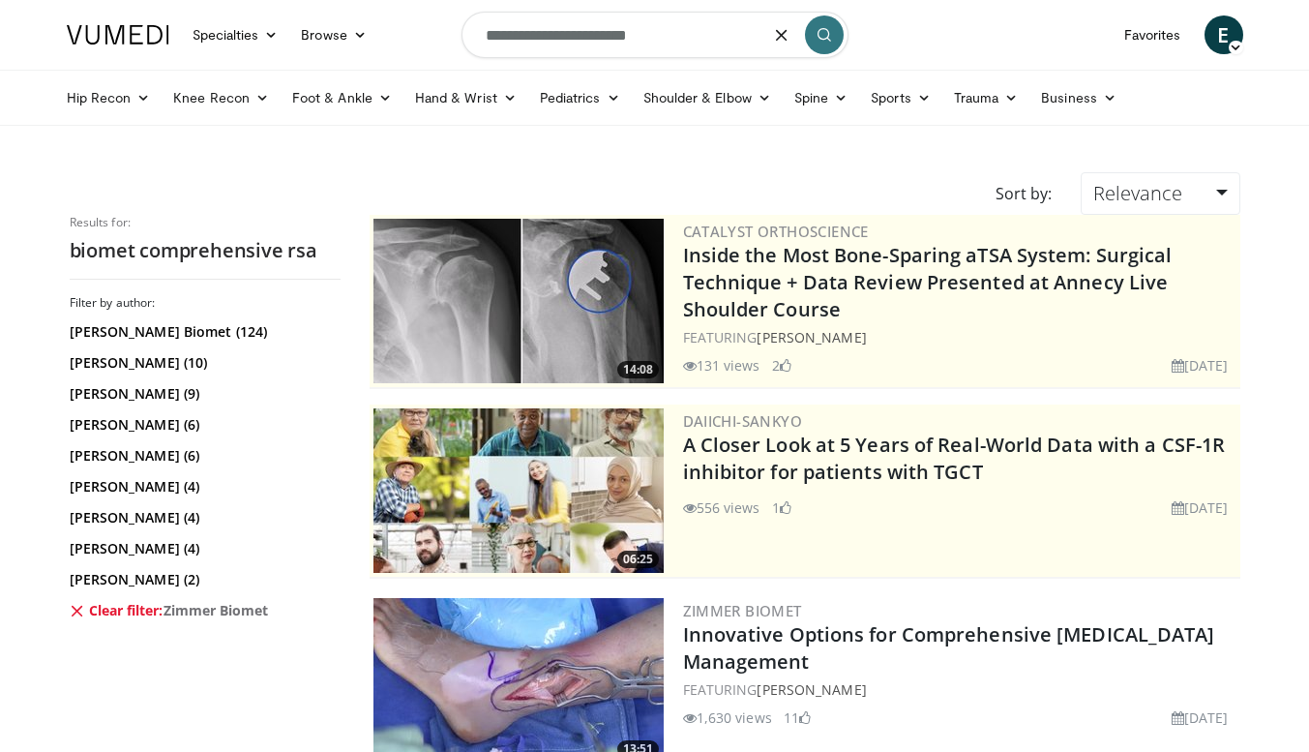
drag, startPoint x: 716, startPoint y: 48, endPoint x: 499, endPoint y: 25, distance: 218.0
click at [499, 25] on input "**********" at bounding box center [655, 35] width 387 height 46
type input "*"
type input "**********"
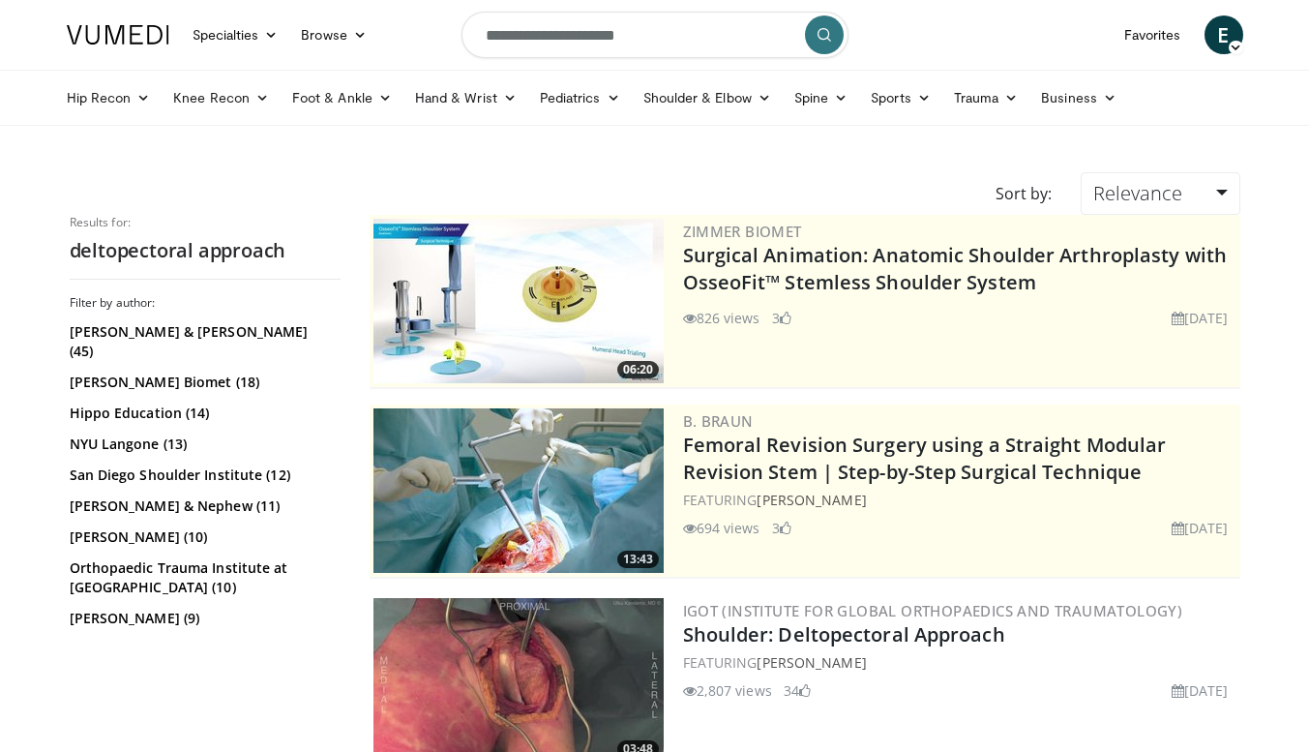
scroll to position [290, 0]
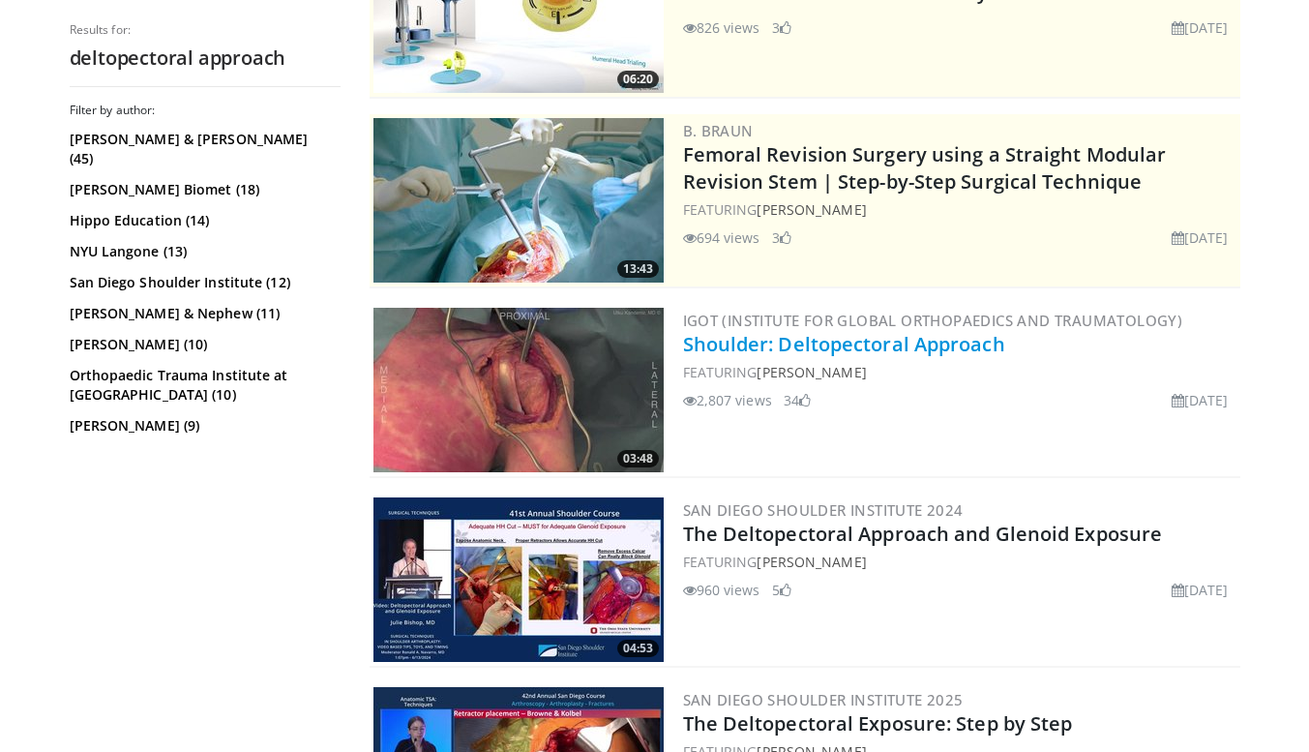
click at [930, 338] on link "Shoulder: Deltopectoral Approach" at bounding box center [844, 344] width 322 height 26
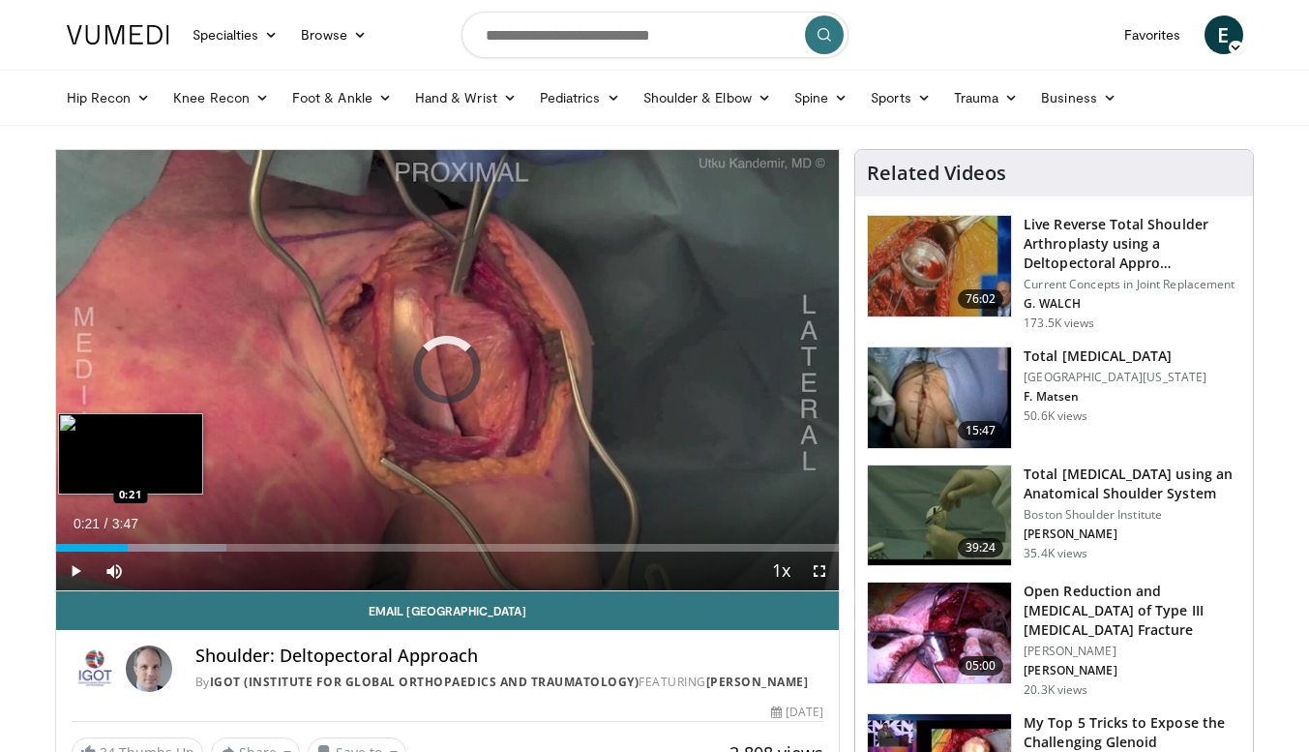
click at [128, 551] on div "Loaded : 21.82% 0:21 0:21" at bounding box center [448, 548] width 784 height 8
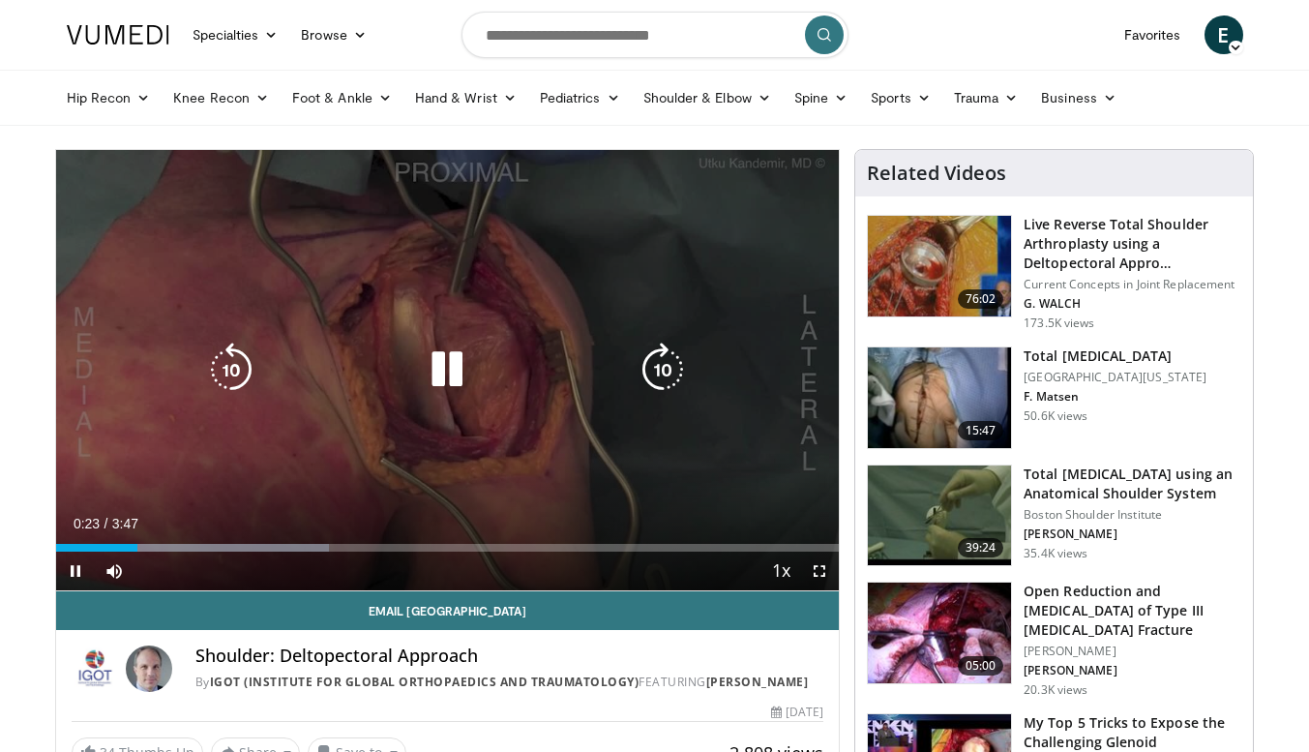
click at [444, 378] on icon "Video Player" at bounding box center [447, 370] width 54 height 54
click at [448, 377] on icon "Video Player" at bounding box center [447, 370] width 54 height 54
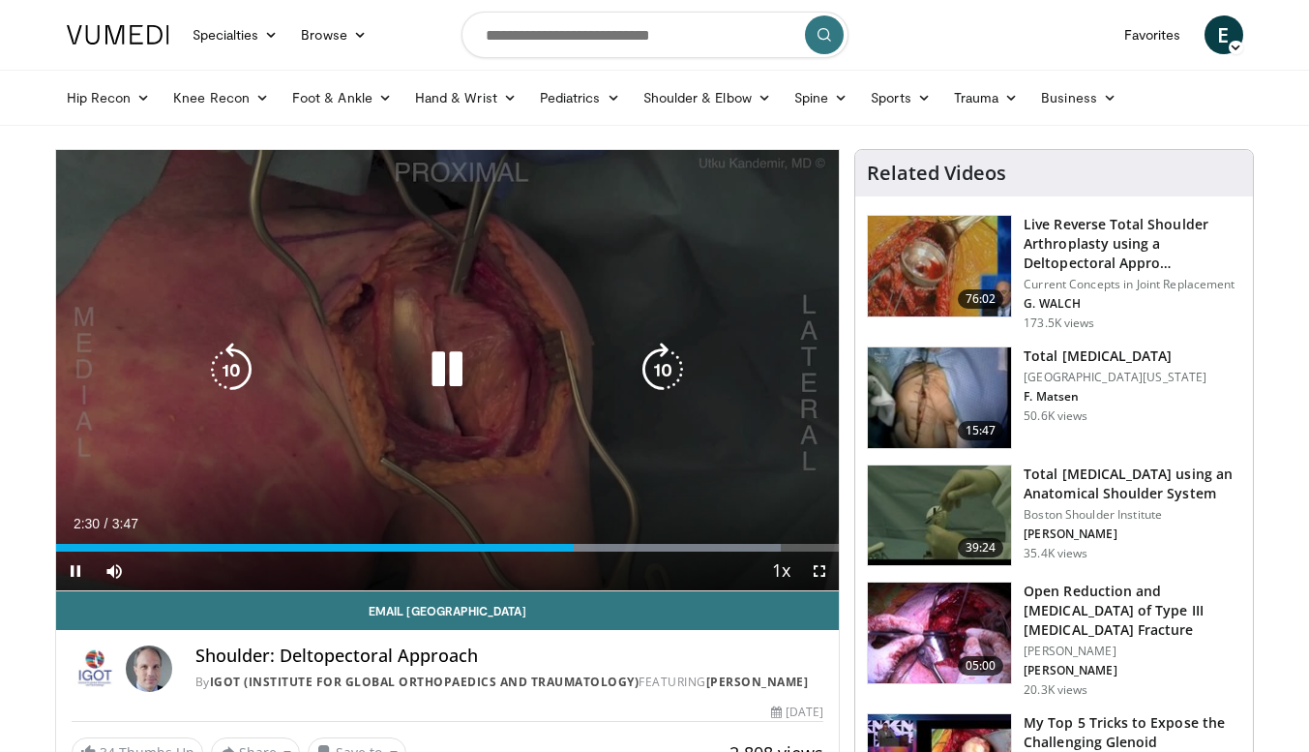
click at [459, 382] on icon "Video Player" at bounding box center [447, 370] width 54 height 54
